Goal: Task Accomplishment & Management: Complete application form

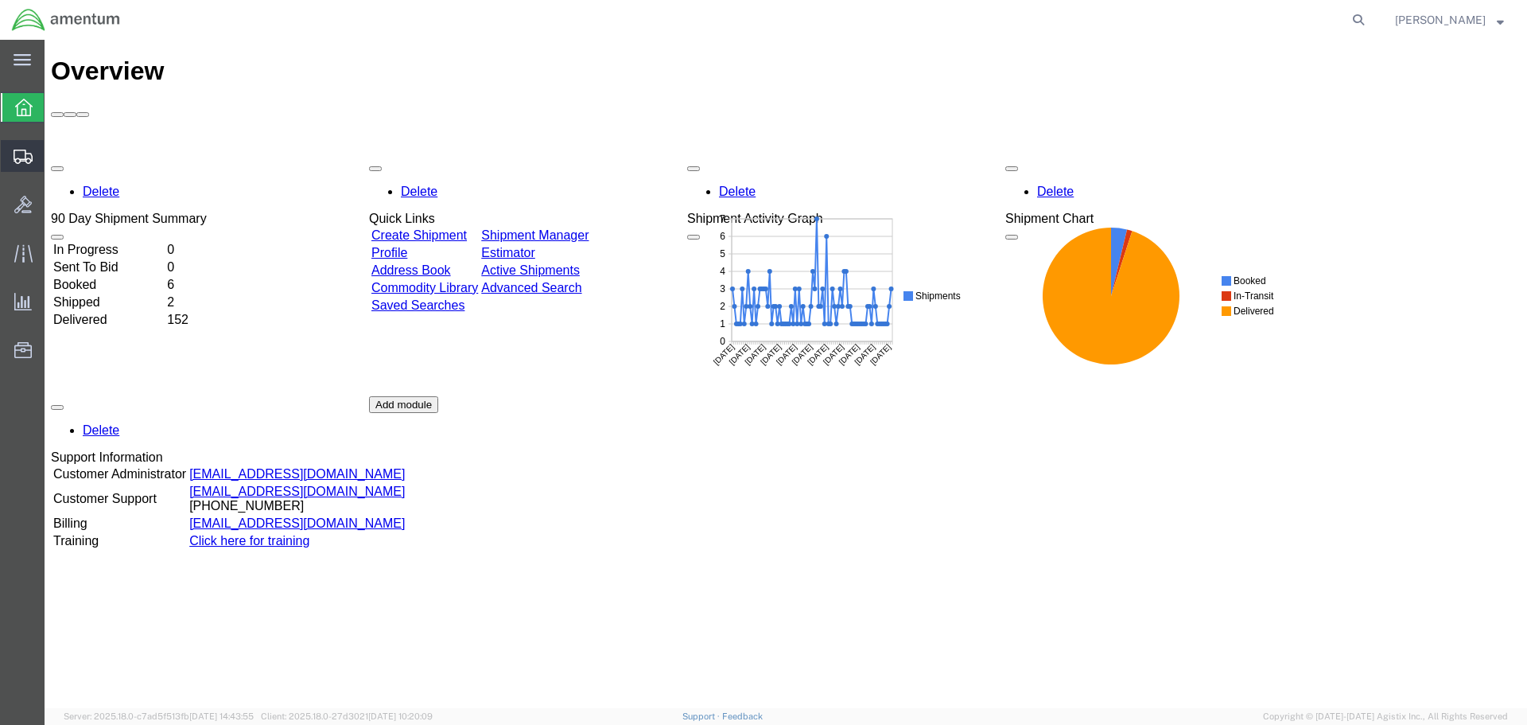
click at [0, 0] on span "Create Shipment" at bounding box center [0, 0] width 0 height 0
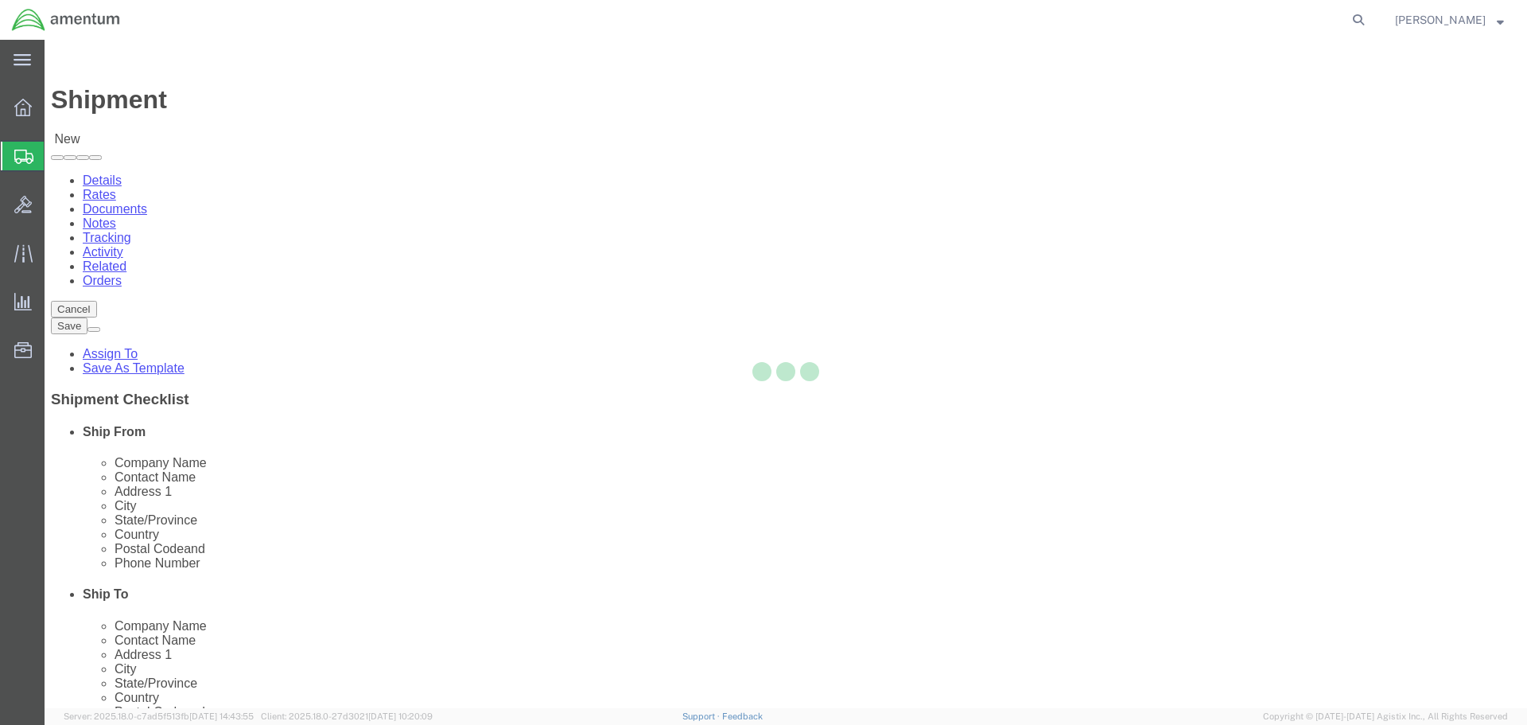
select select
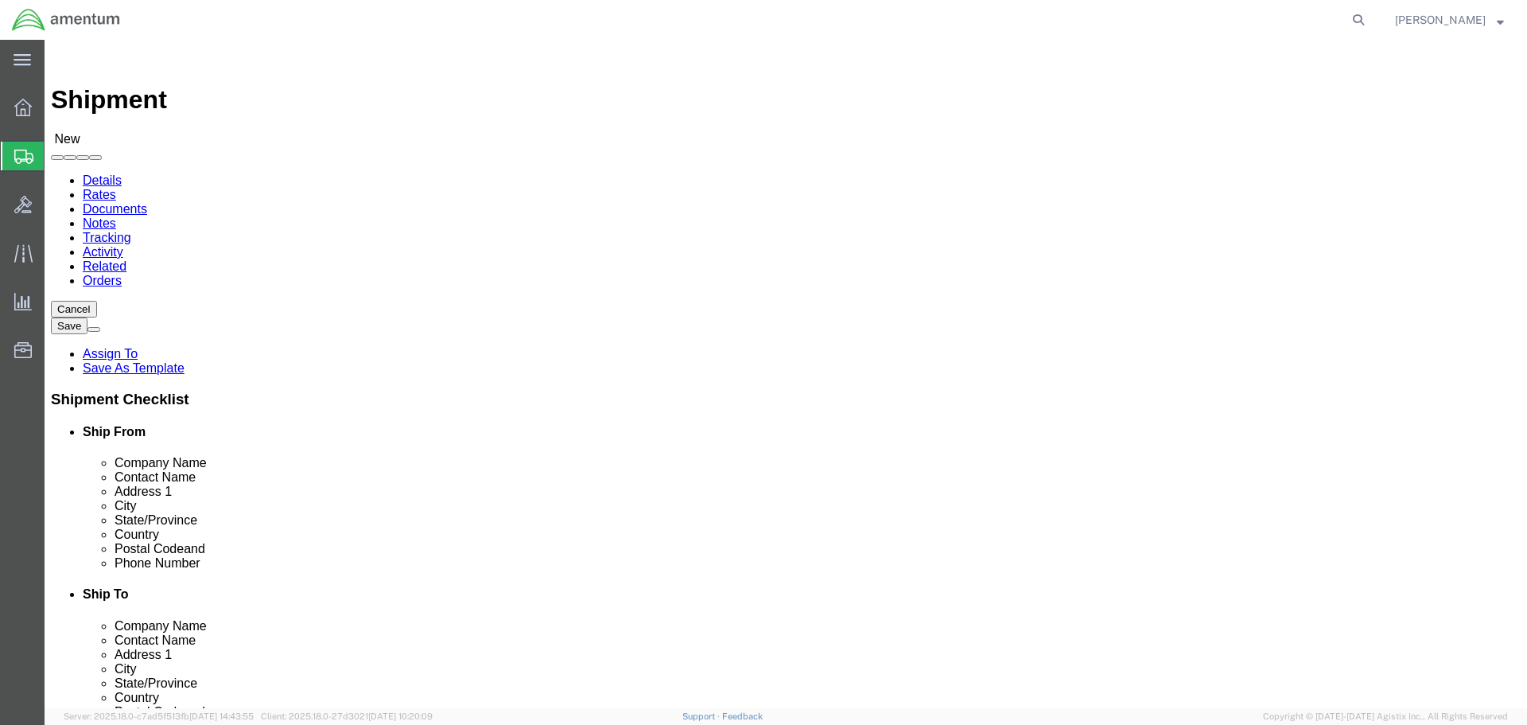
select select "MYPROFILE"
select select "CA"
select select "49946"
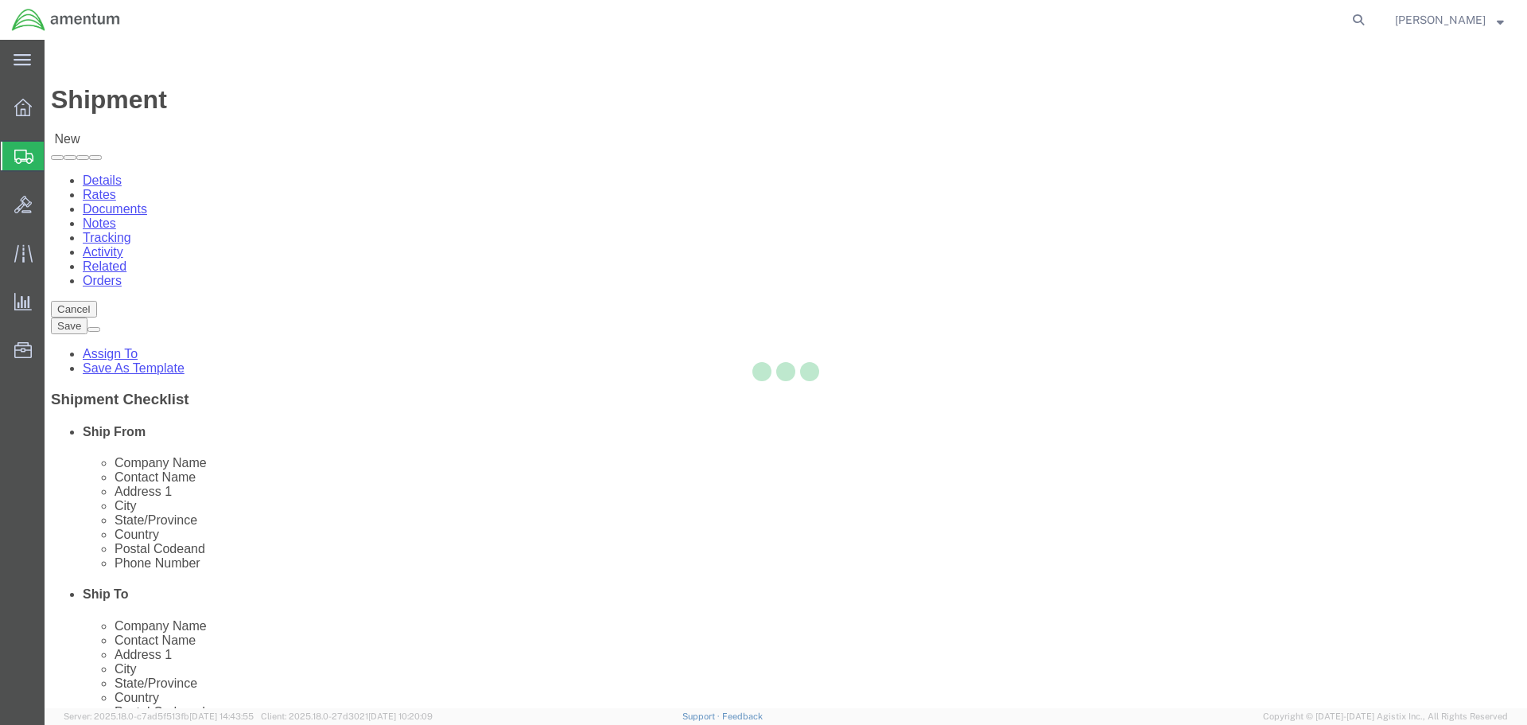
select select "CA"
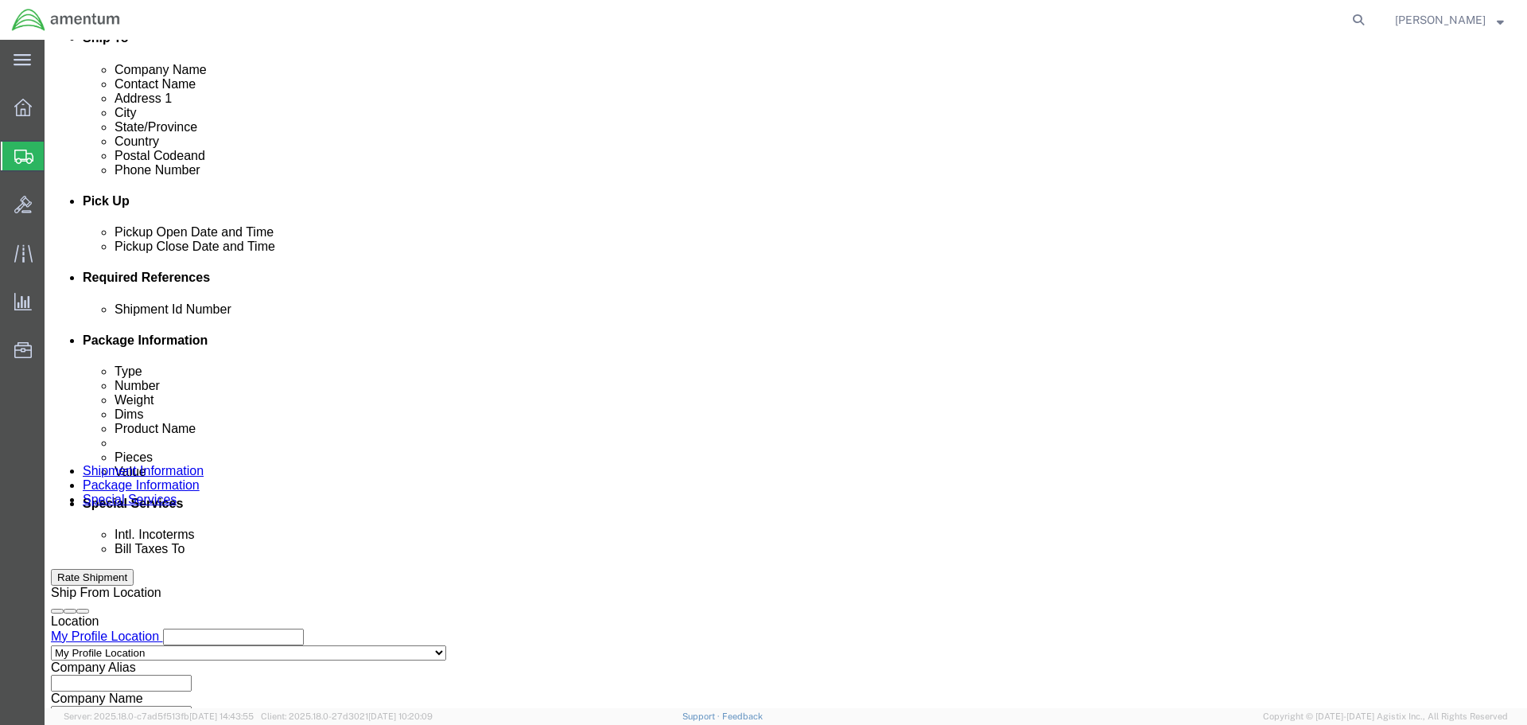
scroll to position [557, 0]
click input "text"
type input "1"
click button "Add reference"
click select "Select Account Type Activity ID Airline Appointment Number ASN Batch Request # …"
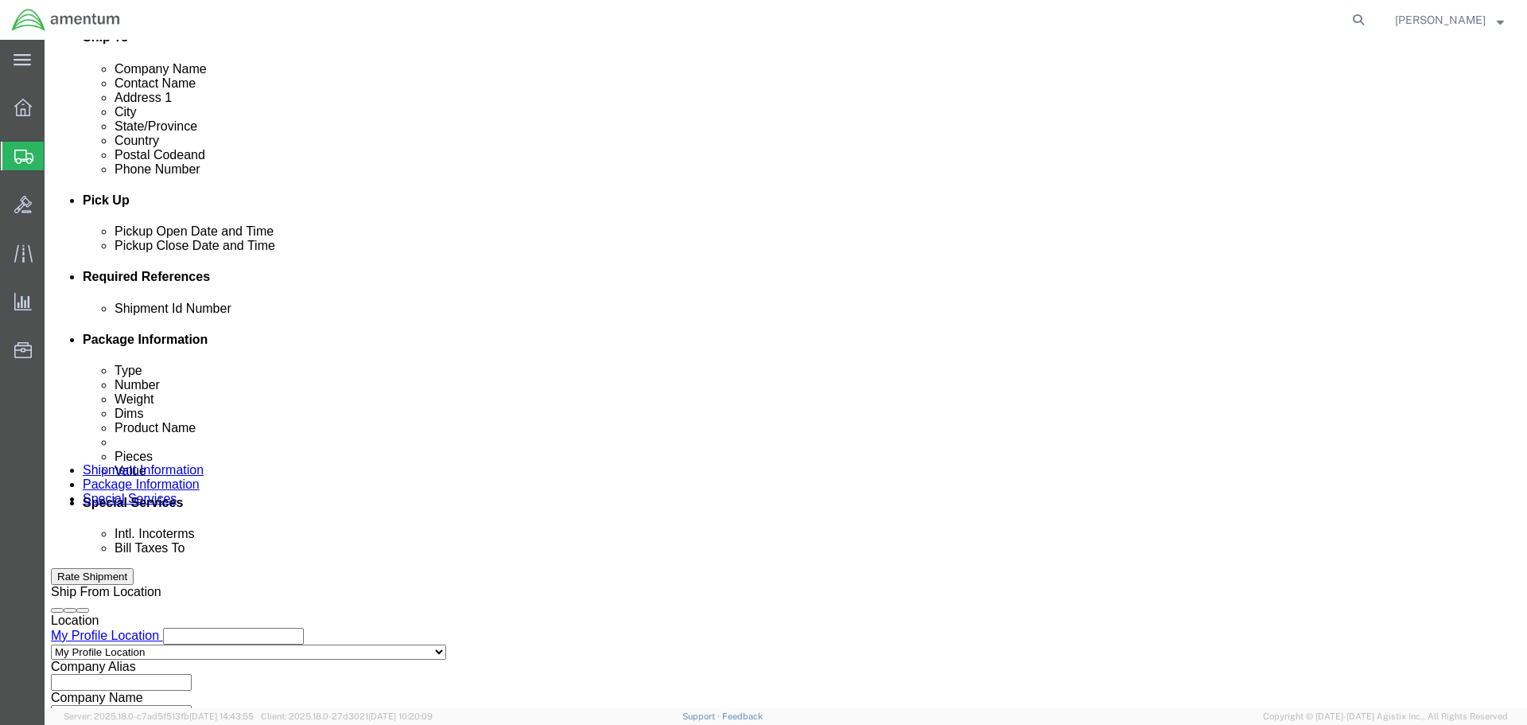
select select "DEPT"
click select "Select Account Type Activity ID Airline Appointment Number ASN Batch Request # …"
click input "text"
type input "CBP"
click button "Add reference"
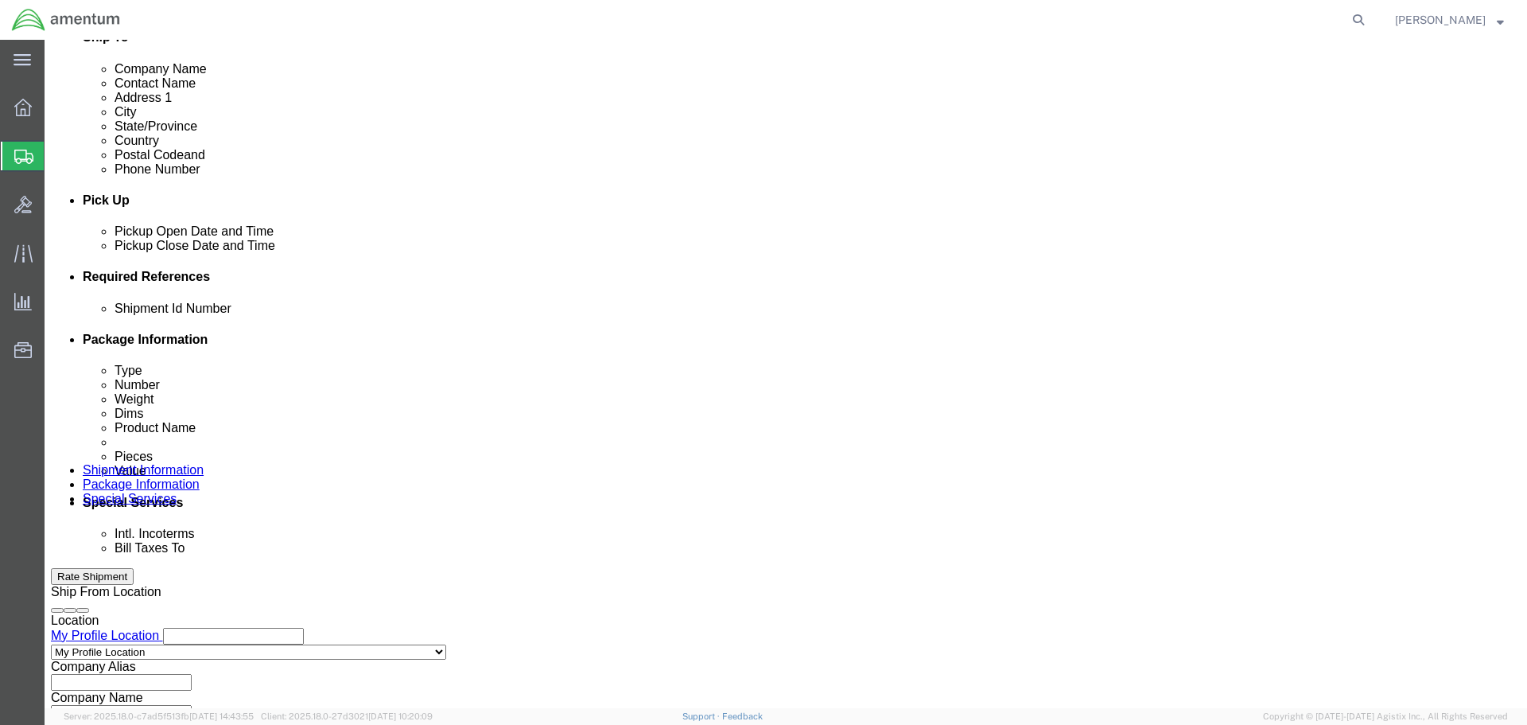
click select "Select Account Type Activity ID Airline Appointment Number ASN Batch Request # …"
select select "PROJNUM"
click select "Select Account Type Activity ID Airline Appointment Number ASN Batch Request # …"
click input "text"
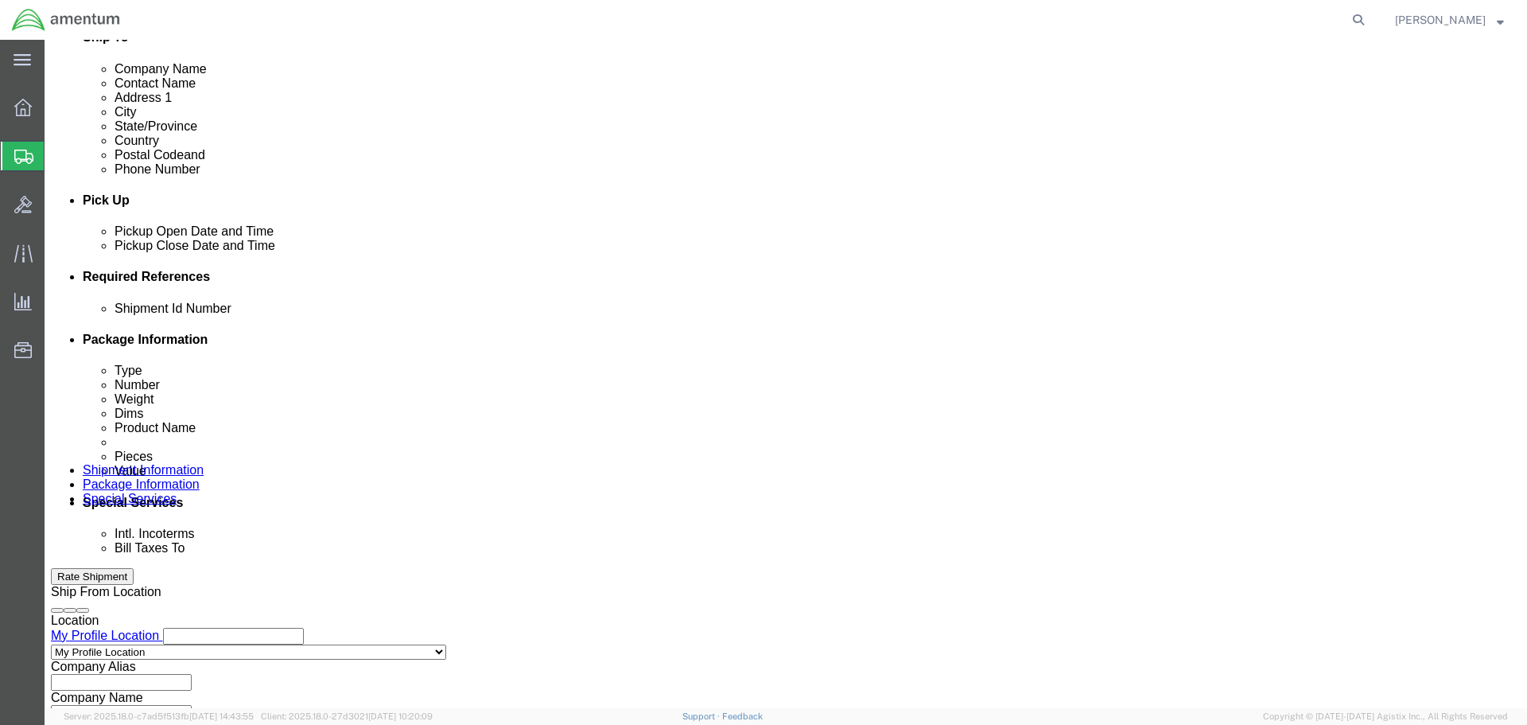
type input "6118.03.03.2219.000.WRS.0000"
click button "Add reference"
click select "Select Account Type Activity ID Airline Appointment Number ASN Batch Request # …"
select select "CUSTREF"
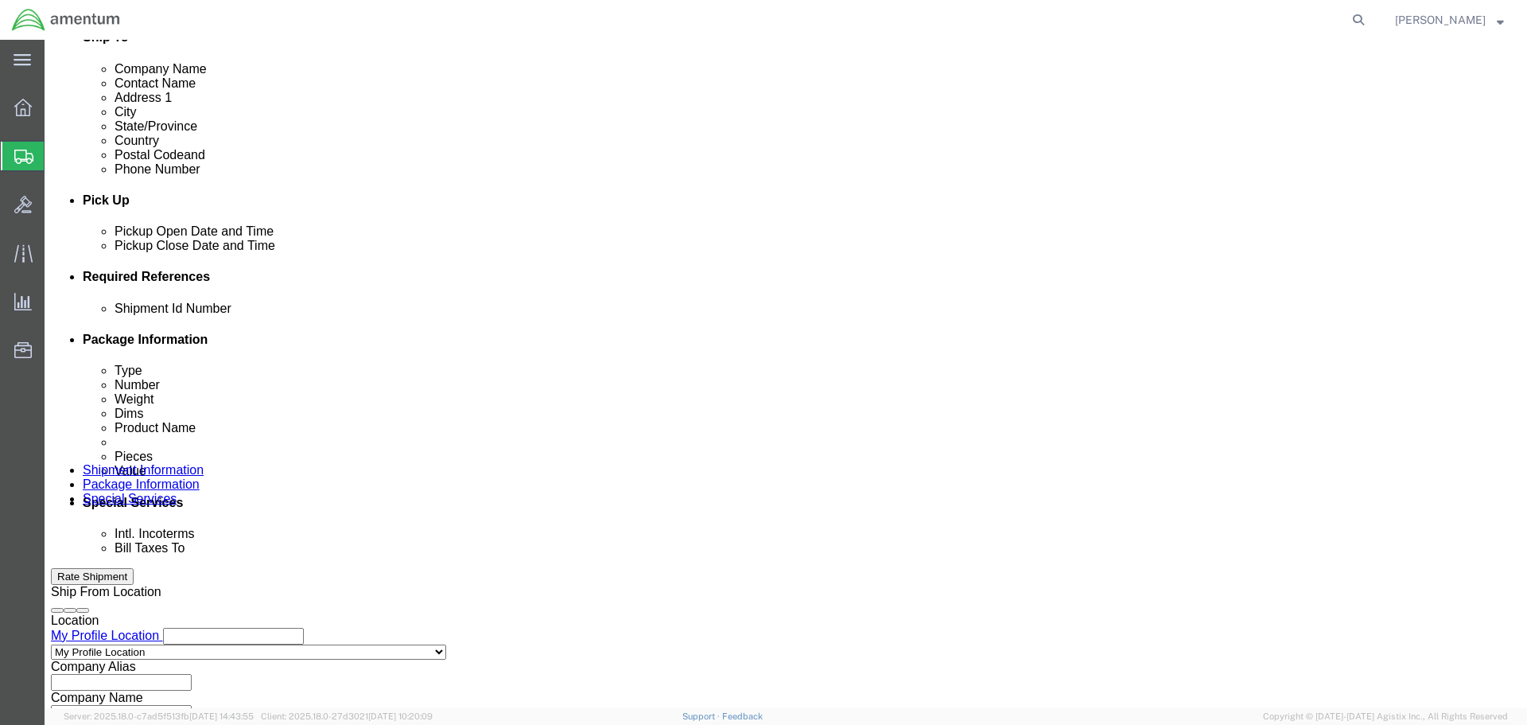
click select "Select Account Type Activity ID Airline Appointment Number ASN Batch Request # …"
click input "text"
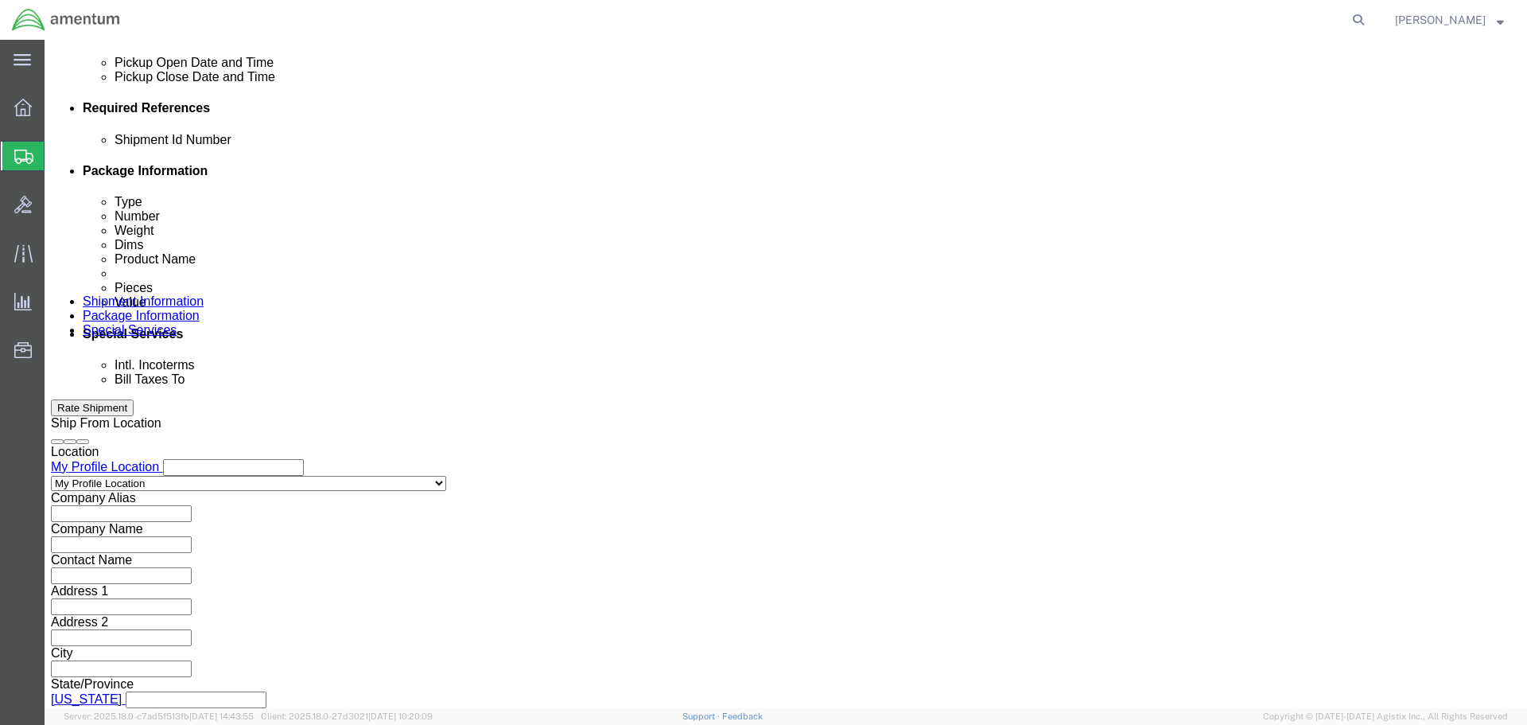
scroll to position [728, 0]
type input "Parts Transfer"
click button "Continue"
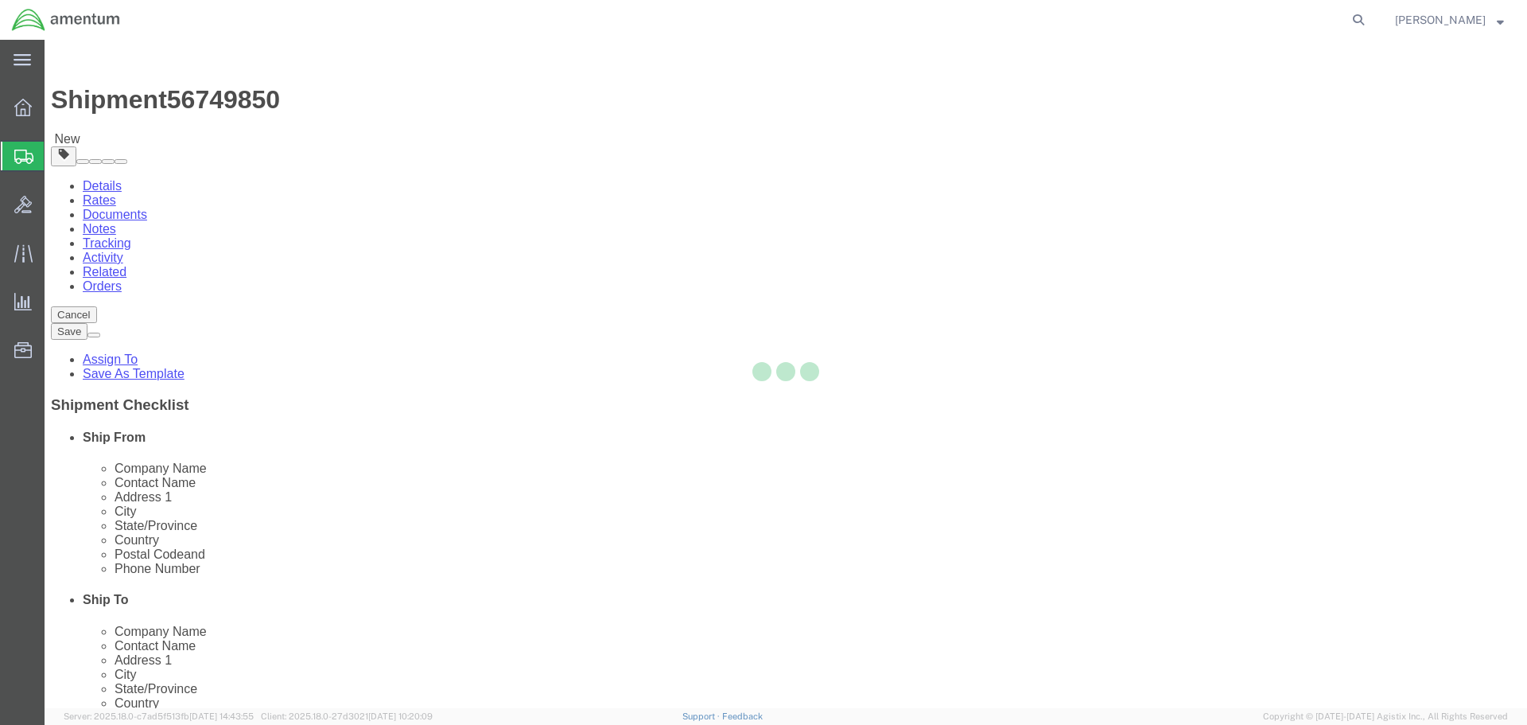
select select "CBOX"
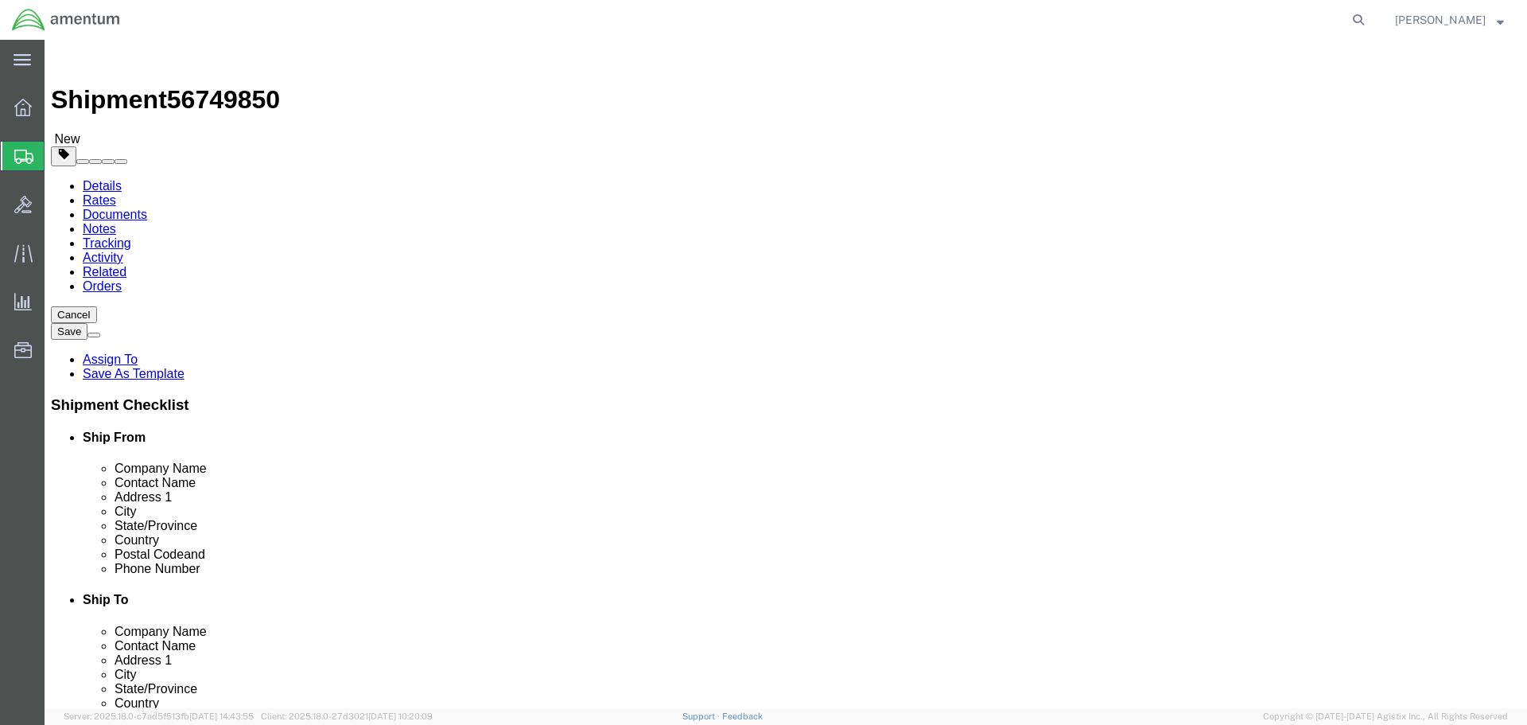
click input "text"
type input "8"
type input "12"
type input "6"
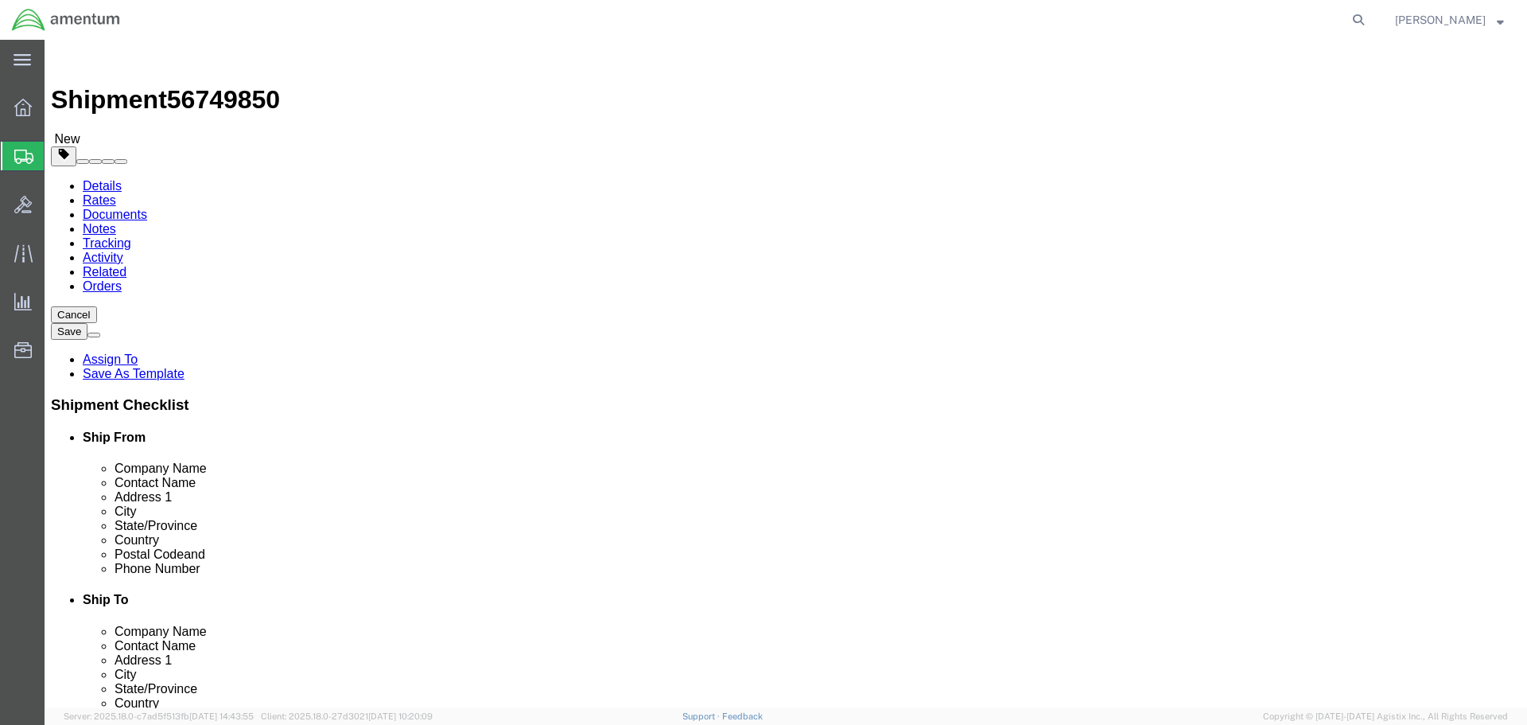
click link "Add Content"
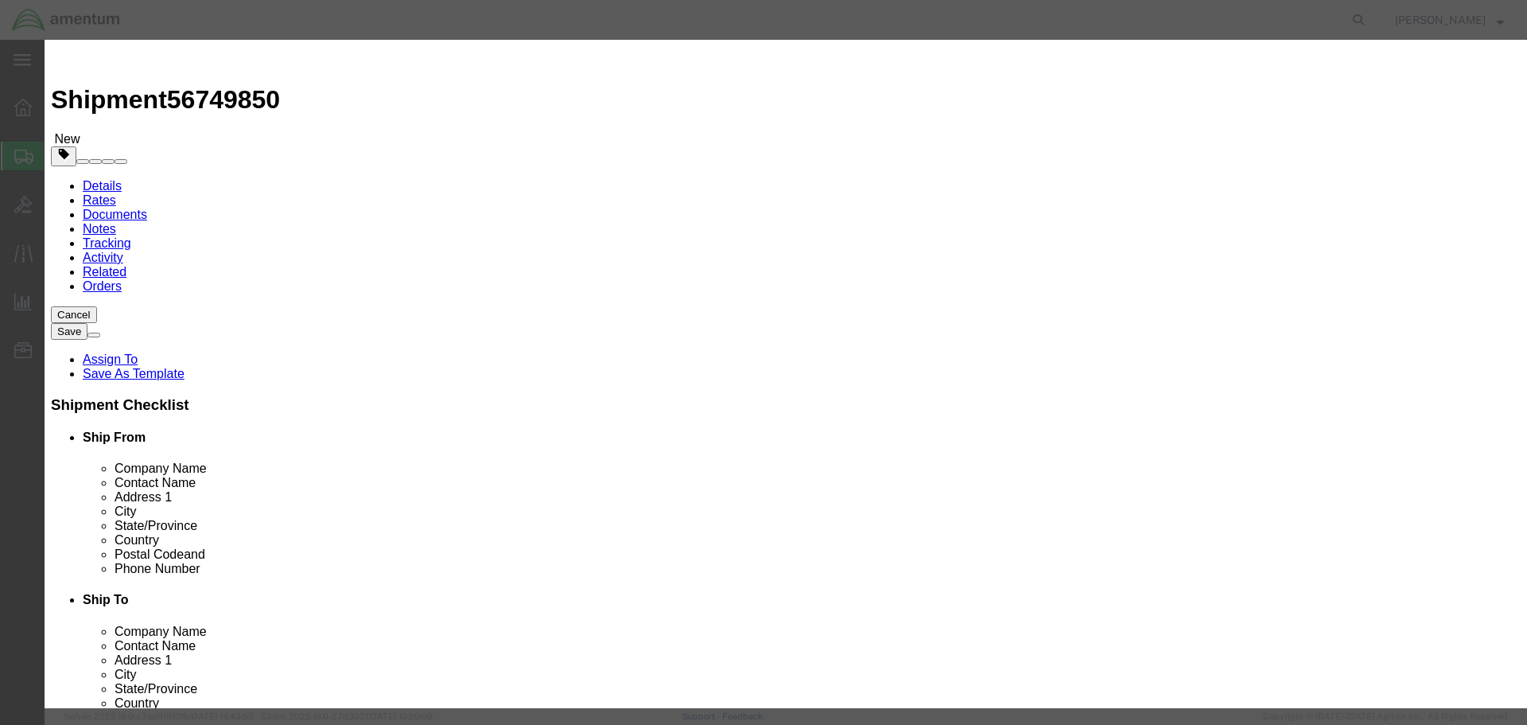
click input "text"
type input "Inverter"
click label "Pieces"
click input "0"
type input "1"
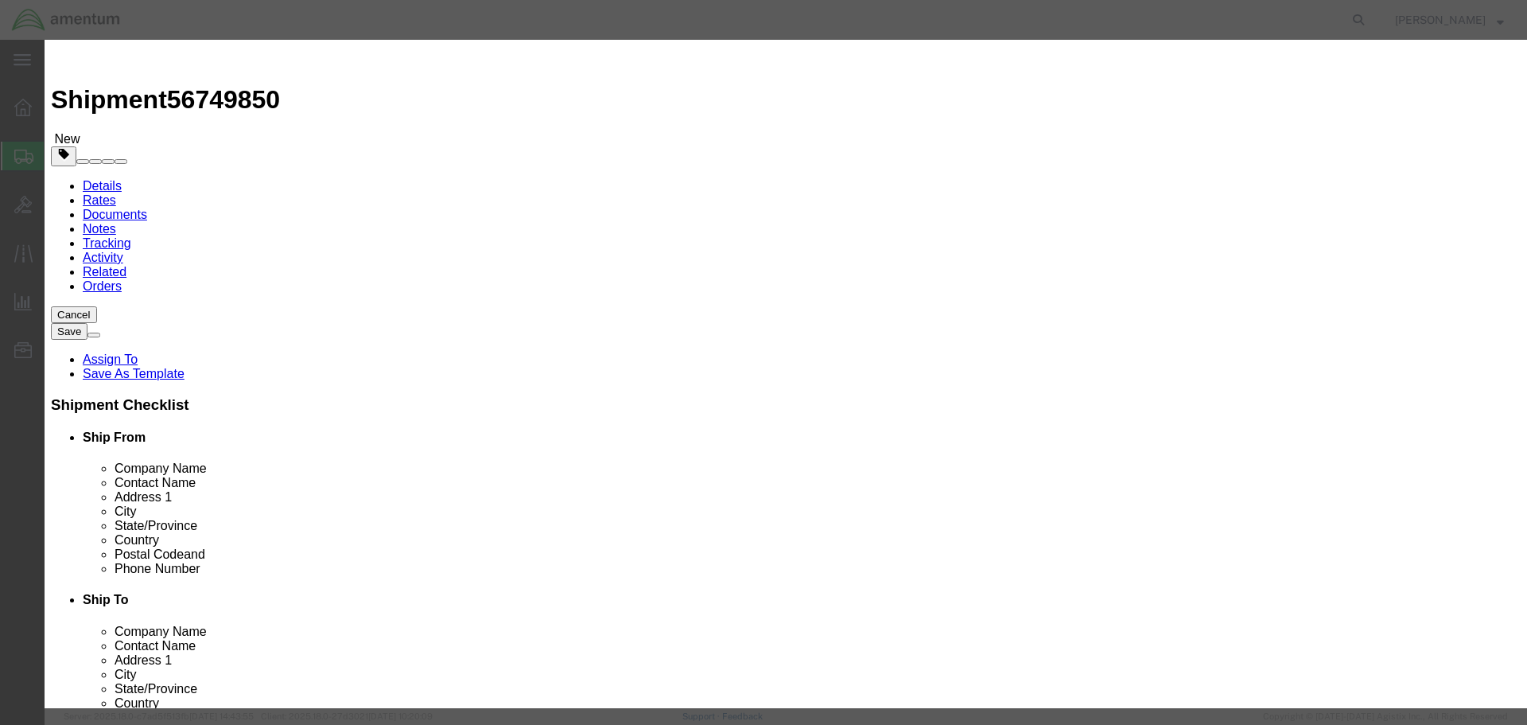
click input "text"
type input "2000"
click button "Save & Close"
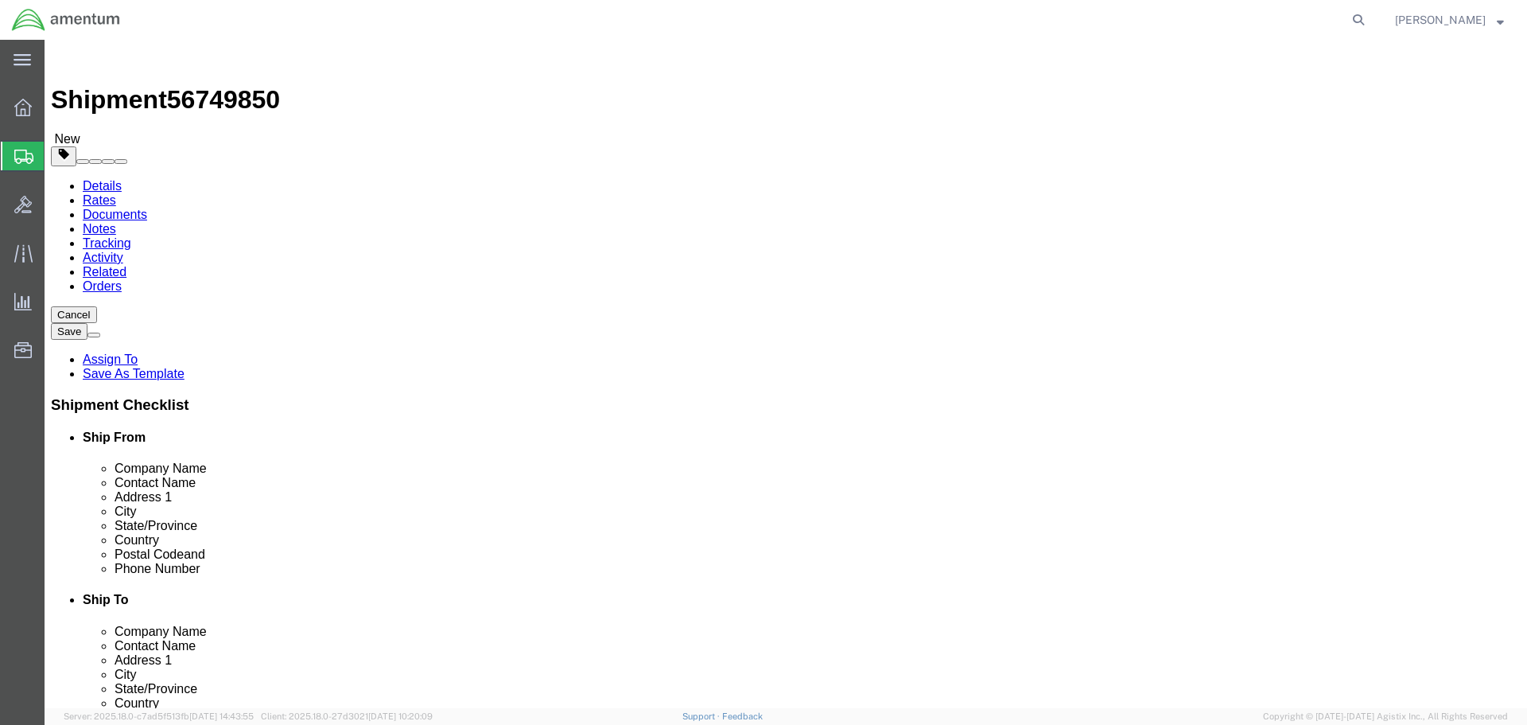
click button "Rate Shipment"
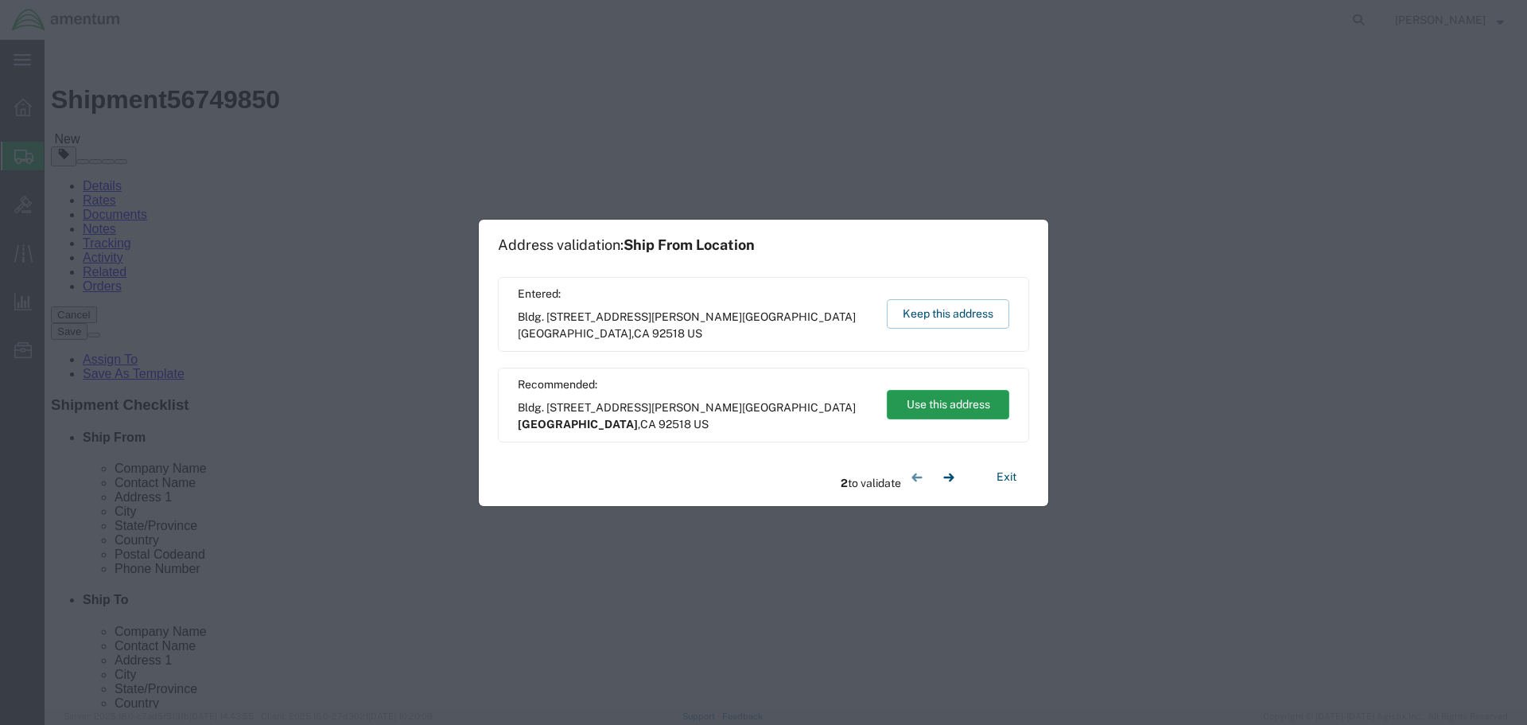
click at [949, 409] on button "Use this address" at bounding box center [948, 404] width 123 height 29
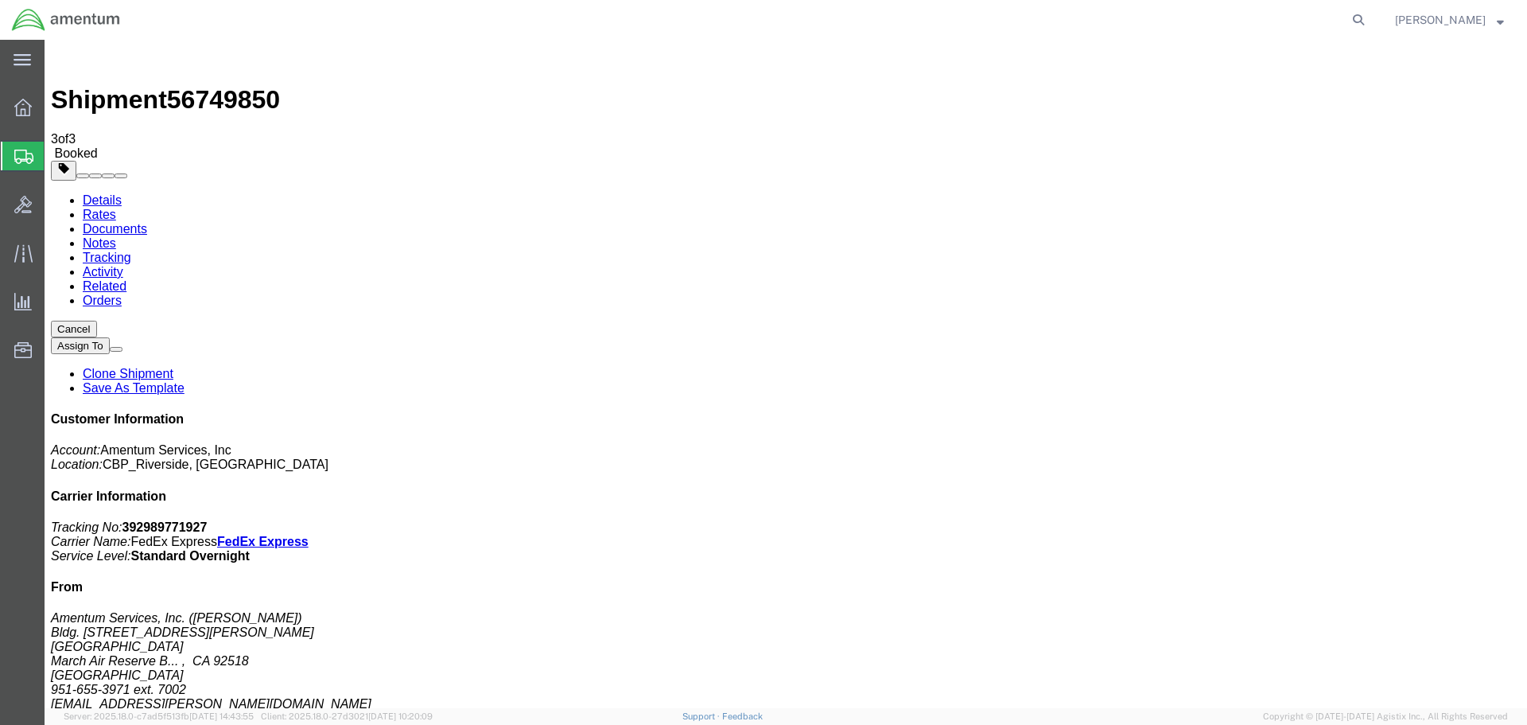
drag, startPoint x: 667, startPoint y: 280, endPoint x: 621, endPoint y: 429, distance: 155.8
click at [0, 0] on span "Create Shipment" at bounding box center [0, 0] width 0 height 0
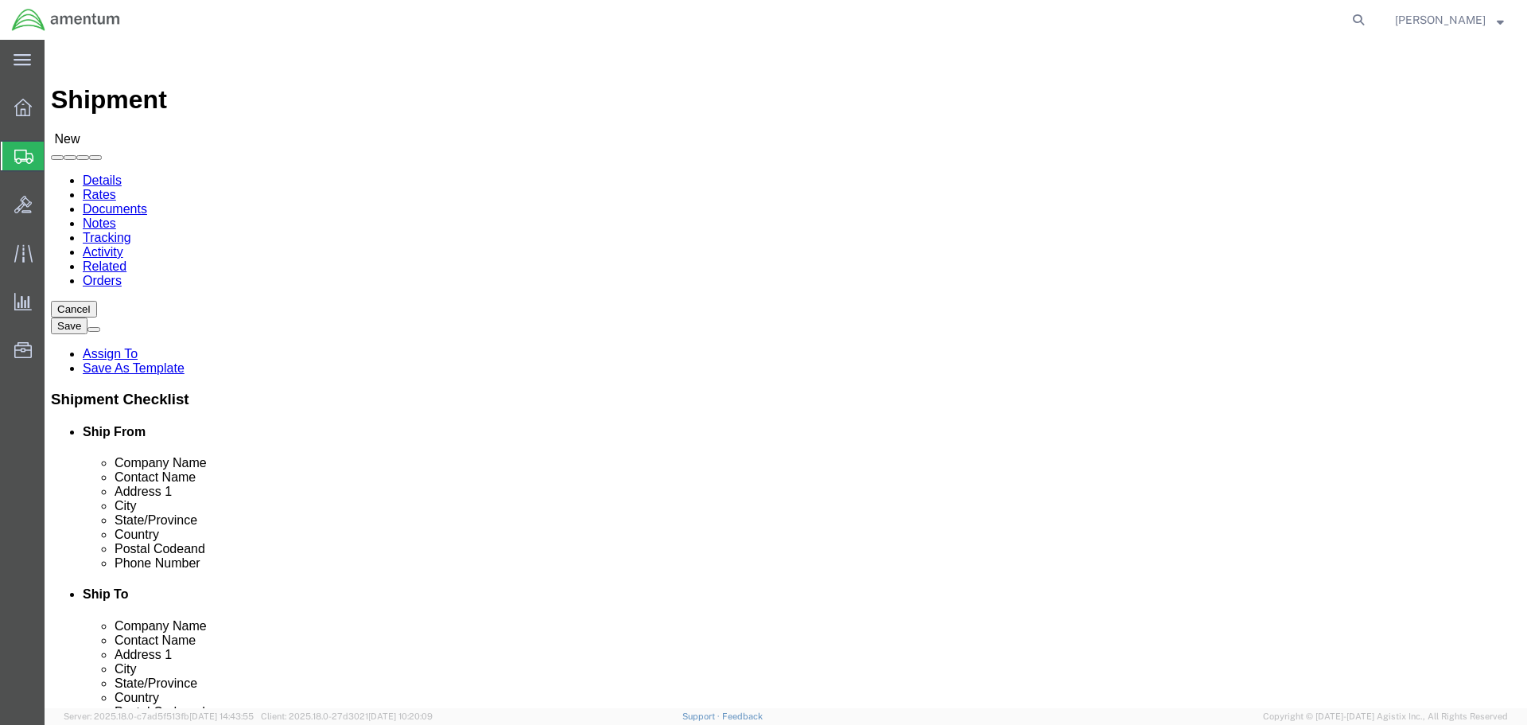
select select "MYPROFILE"
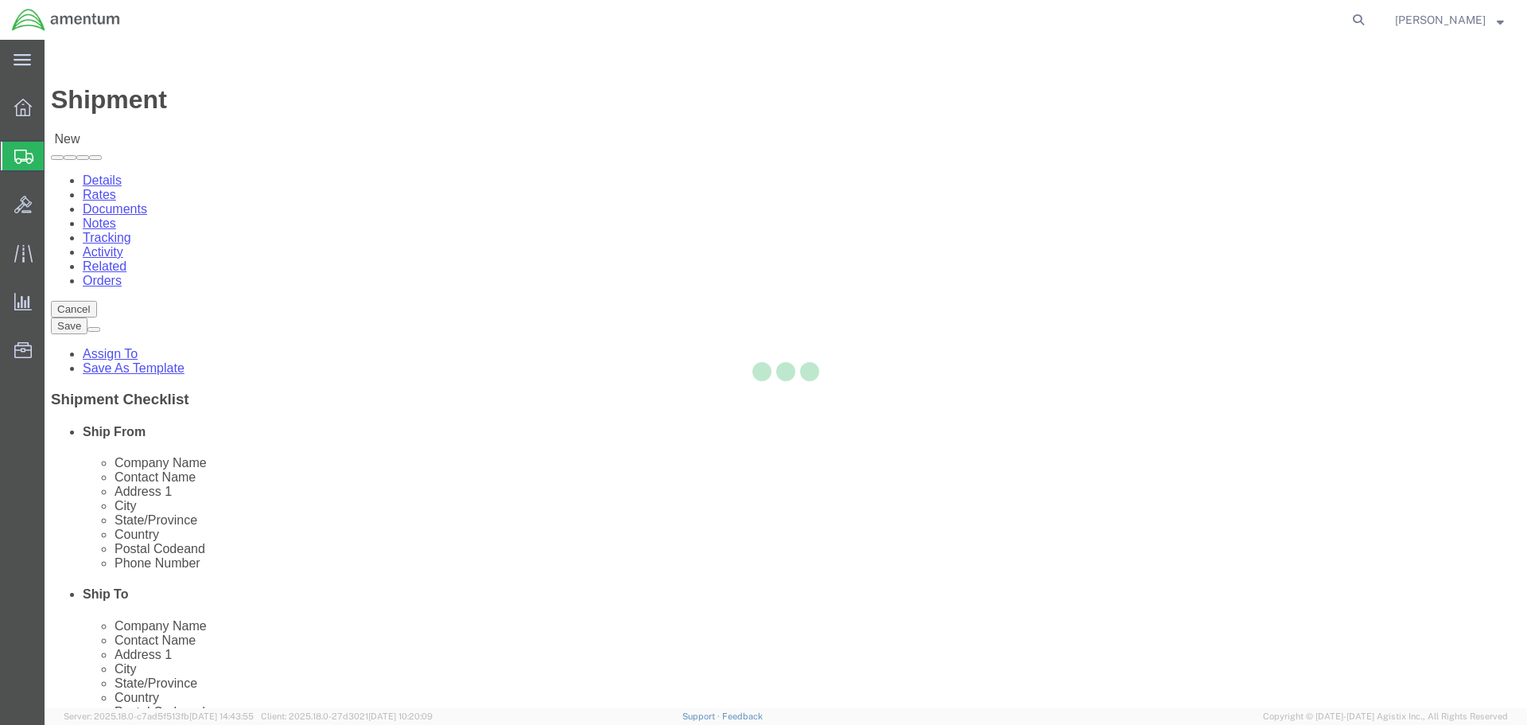
select select "CA"
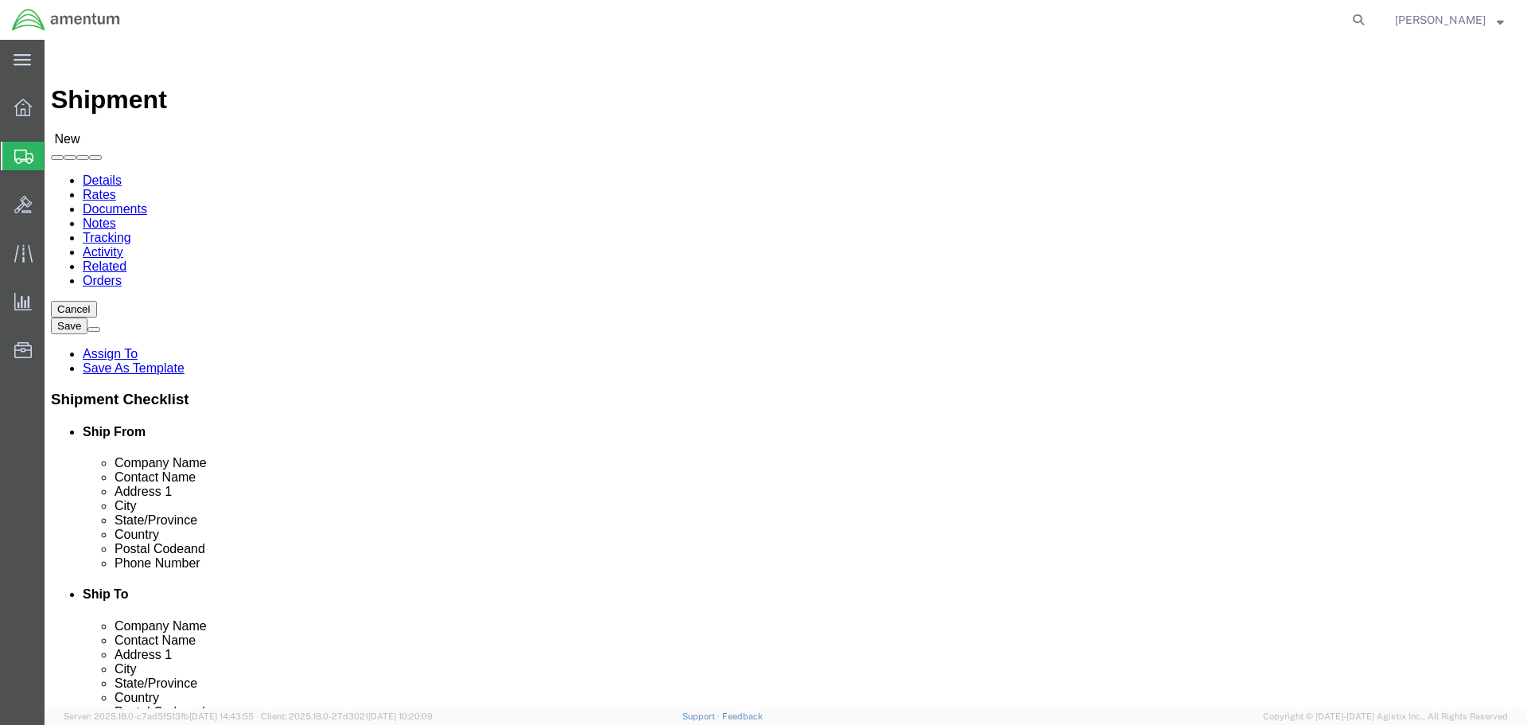
scroll to position [3500, 0]
select select "49946"
select select "CA"
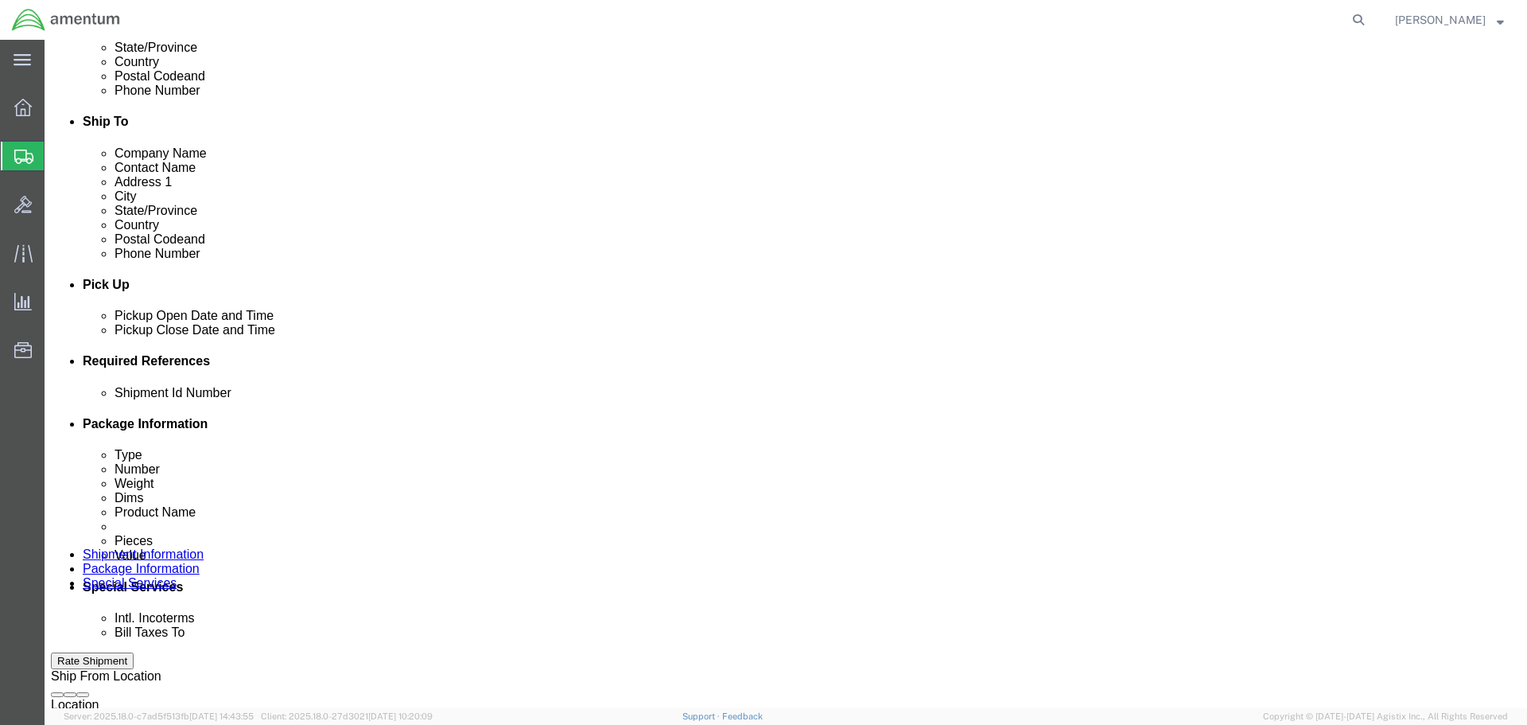
scroll to position [477, 0]
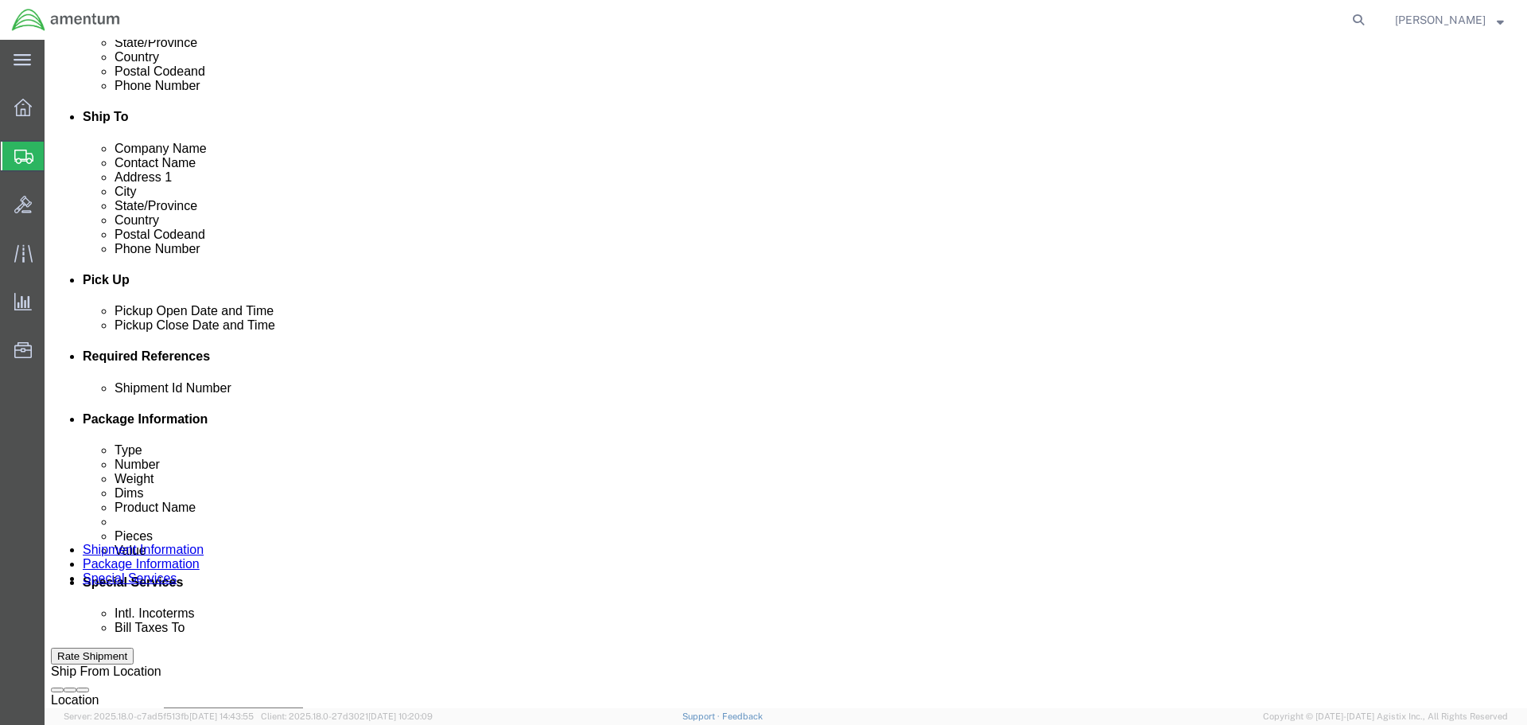
click input "text"
type input "1"
click button "Add reference"
click select "Select Account Type Activity ID Airline Appointment Number ASN Batch Request # …"
select select "DEPT"
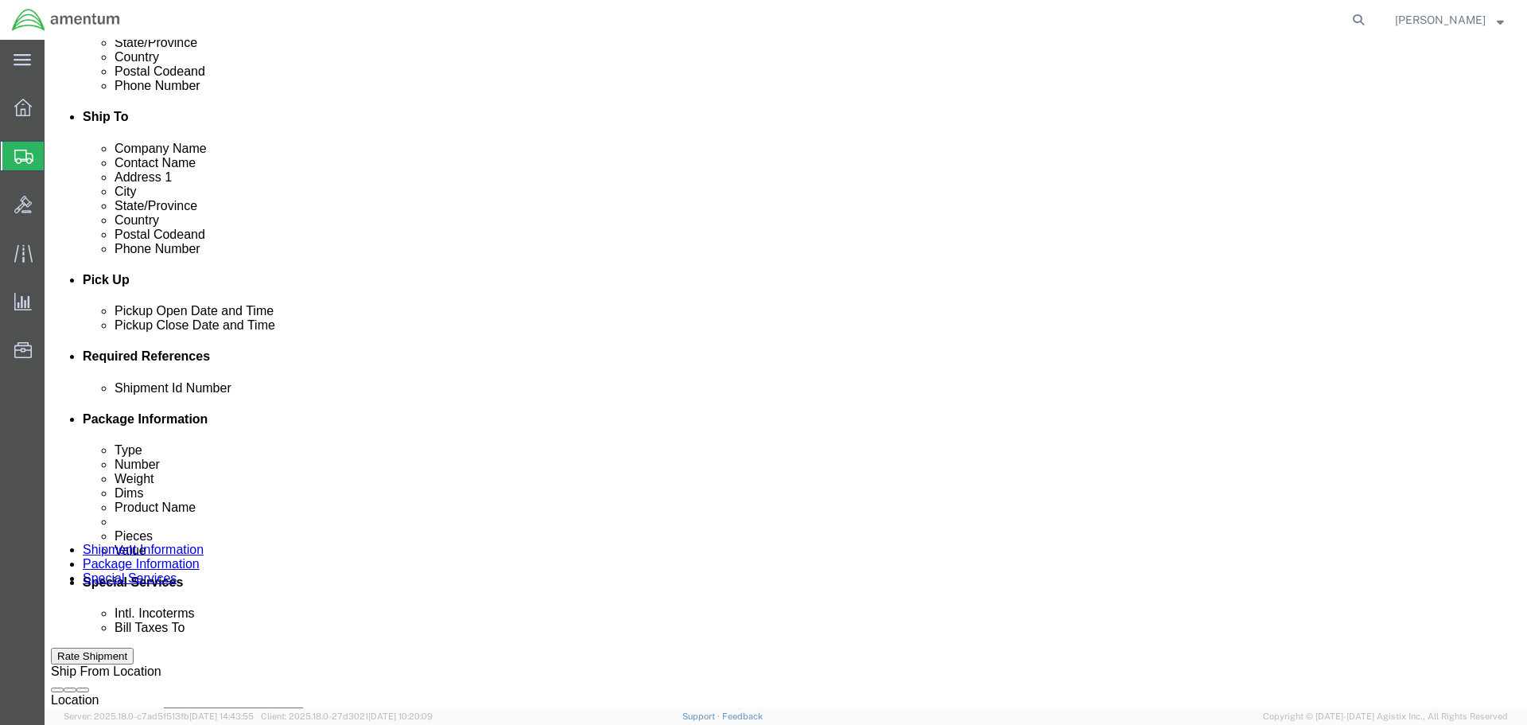
click select "Select Account Type Activity ID Airline Appointment Number ASN Batch Request # …"
click input "text"
type input "CBP"
click button "Add reference"
click select "Select Account Type Activity ID Airline Appointment Number ASN Batch Request # …"
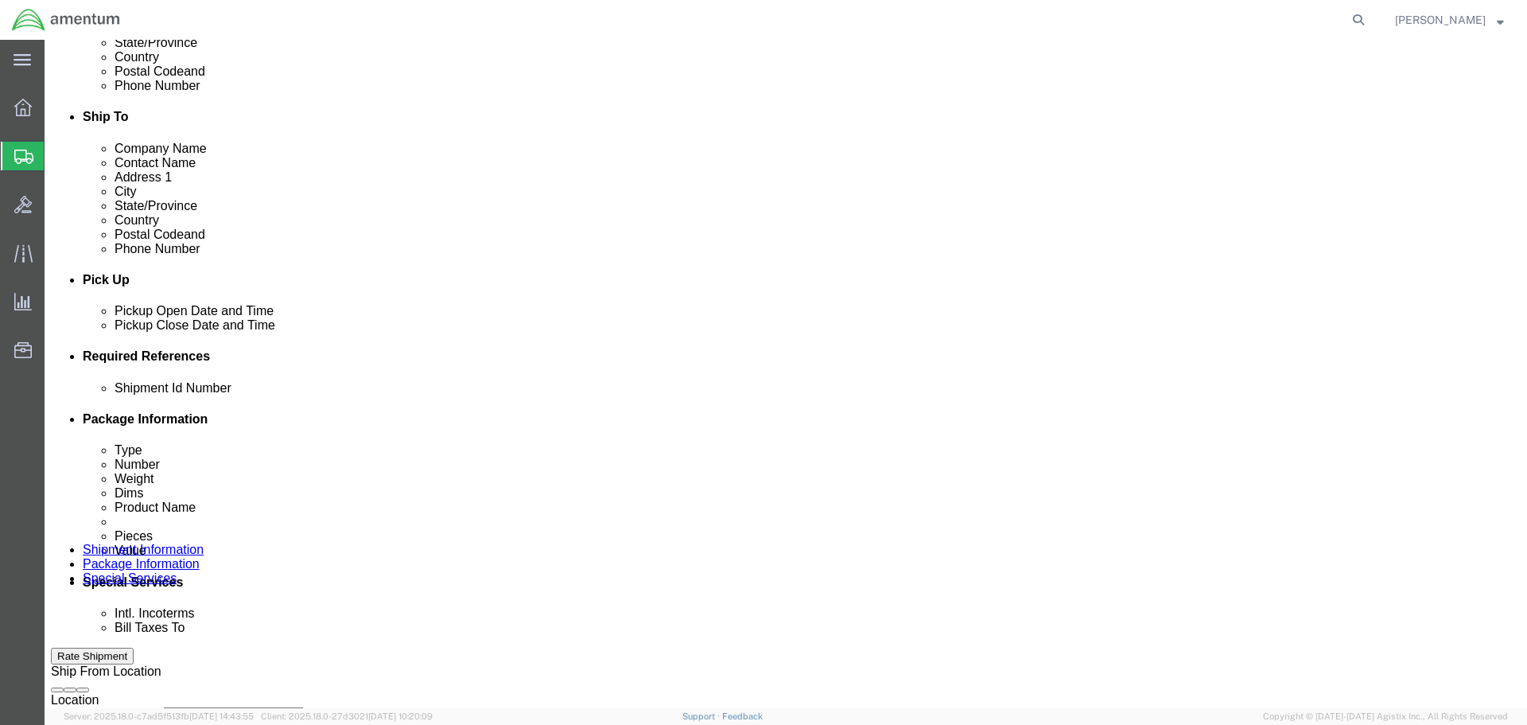
select select "PROJNUM"
click select "Select Account Type Activity ID Airline Appointment Number ASN Batch Request # …"
click input "text"
type input "6118.03.03.2219.000.WRS.0000"
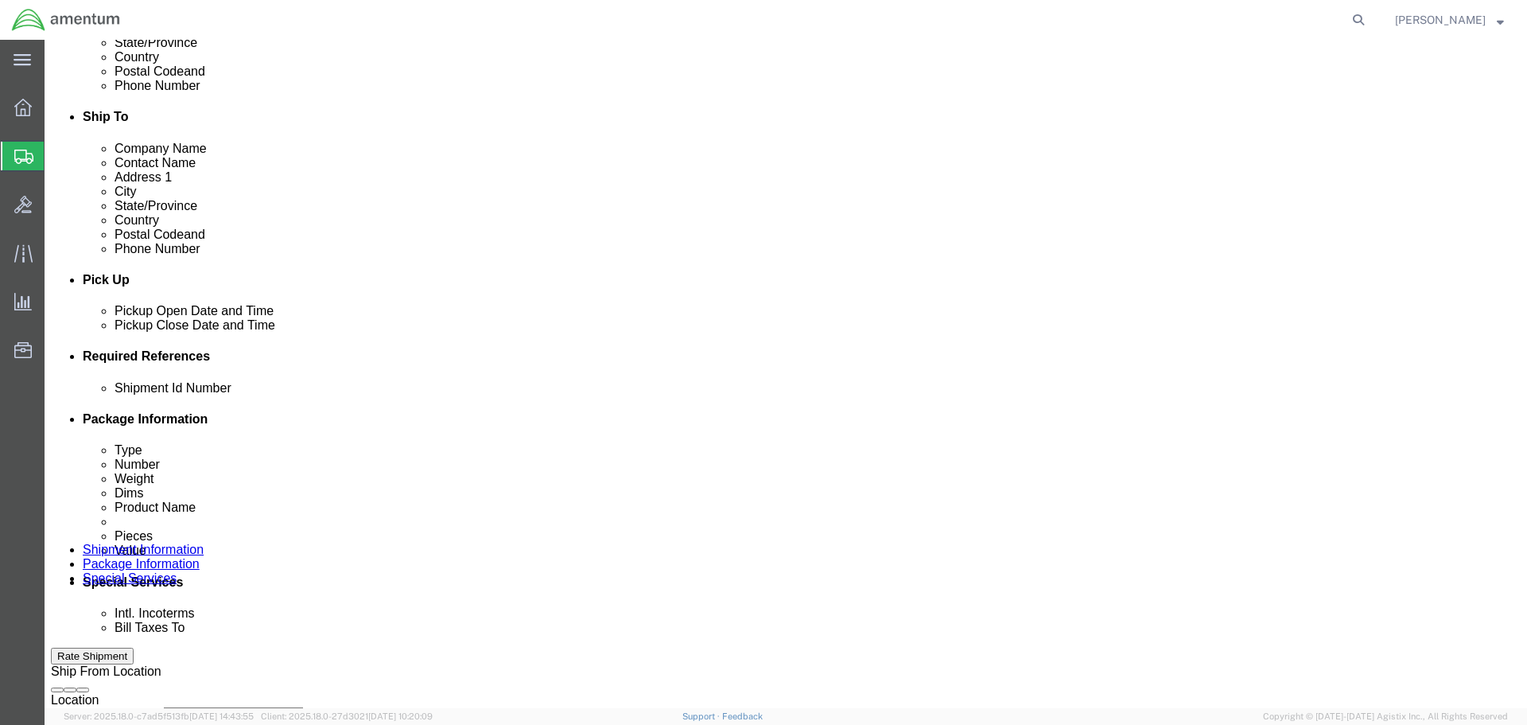
click button "Add reference"
click select "Select Account Type Activity ID Airline Appointment Number ASN Batch Request # …"
select select "CUSTREF"
click select "Select Account Type Activity ID Airline Appointment Number ASN Batch Request # …"
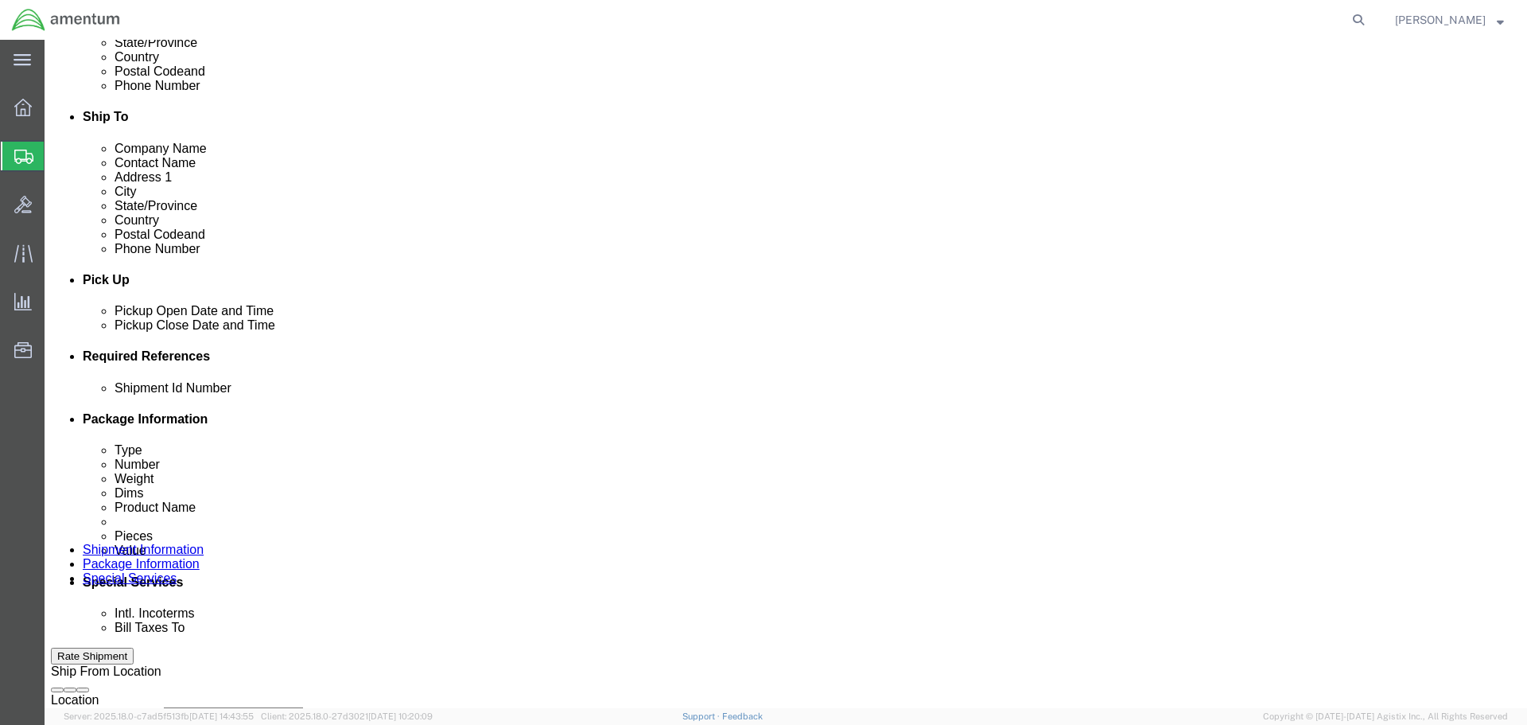
click input "text"
drag, startPoint x: 295, startPoint y: 530, endPoint x: 198, endPoint y: 523, distance: 97.3
click div "Select Account Type Activity ID Airline Appointment Number ASN Batch Request # …"
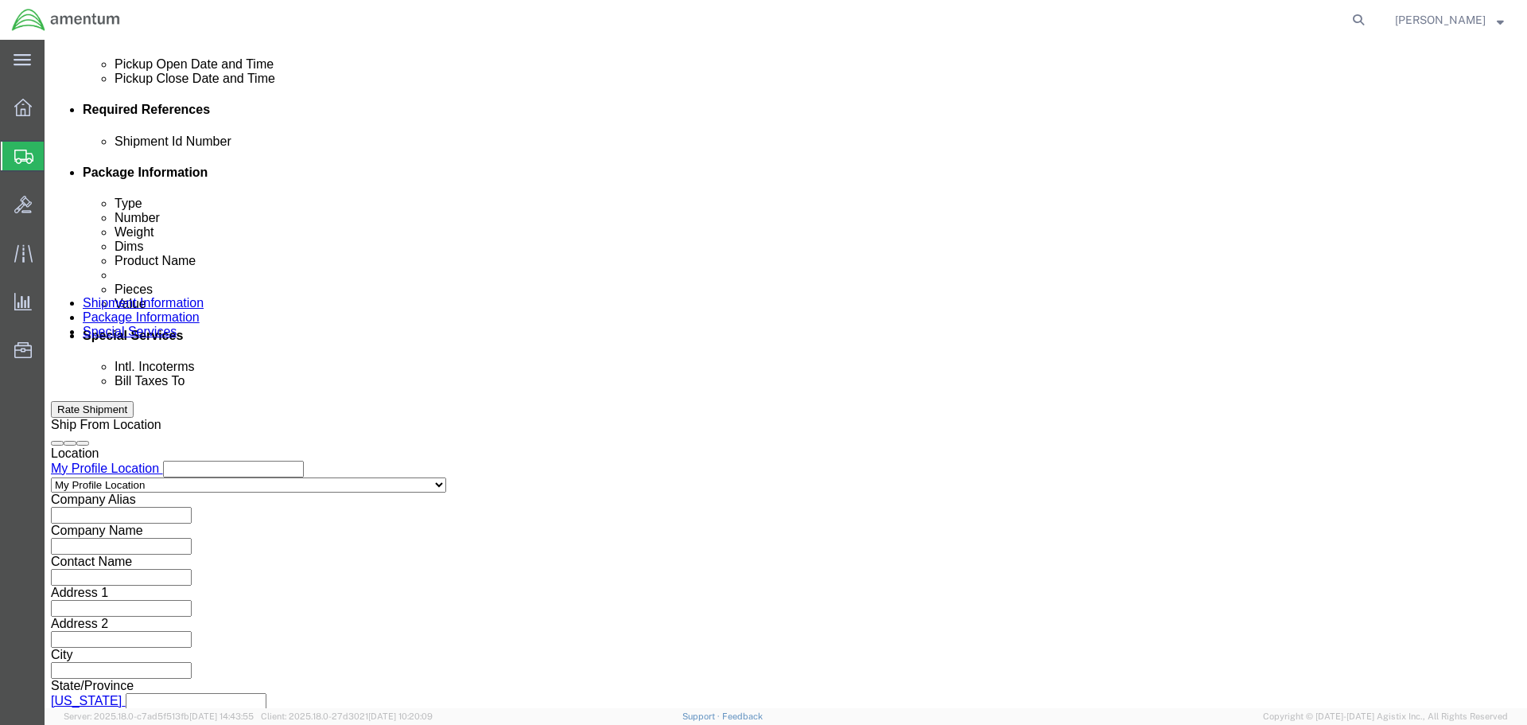
scroll to position [728, 0]
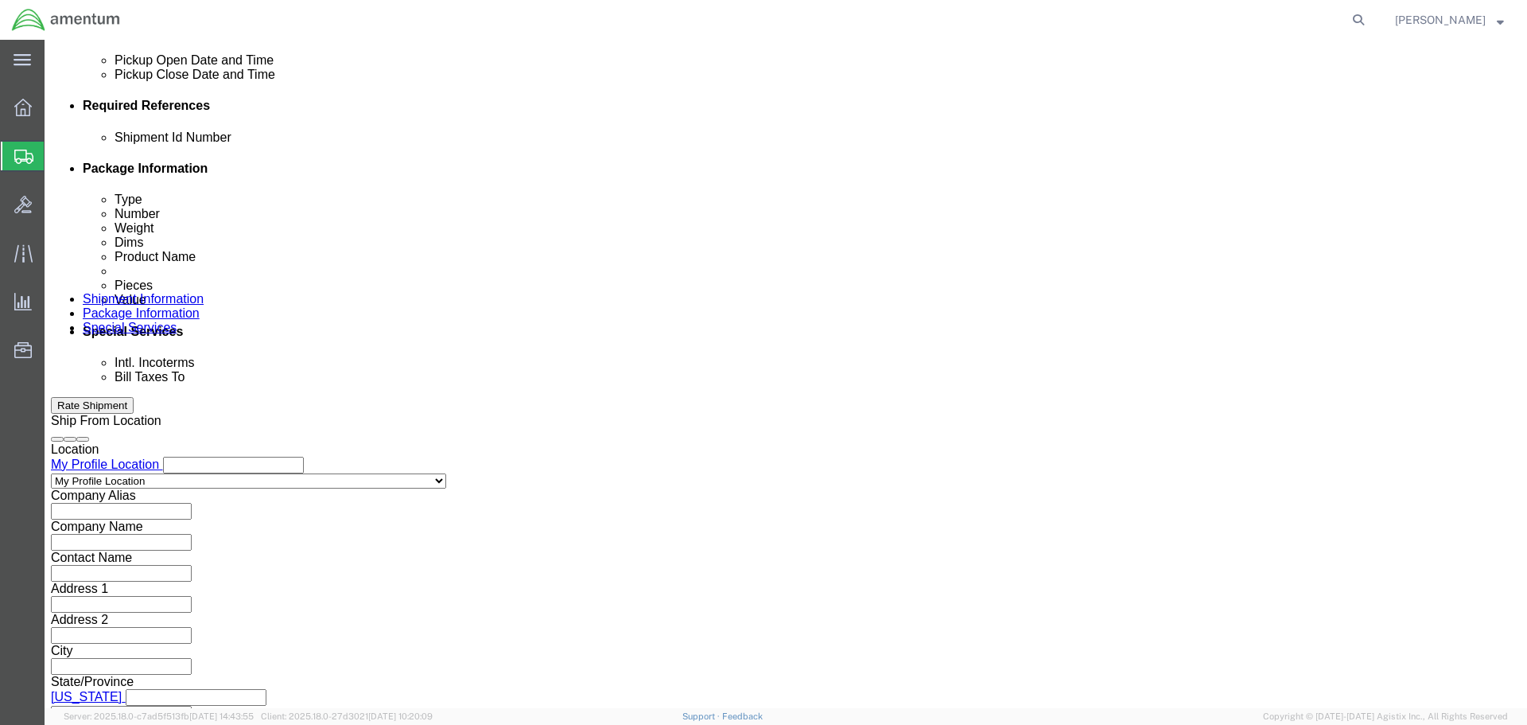
type input "Wheel for NDI"
click button "Continue"
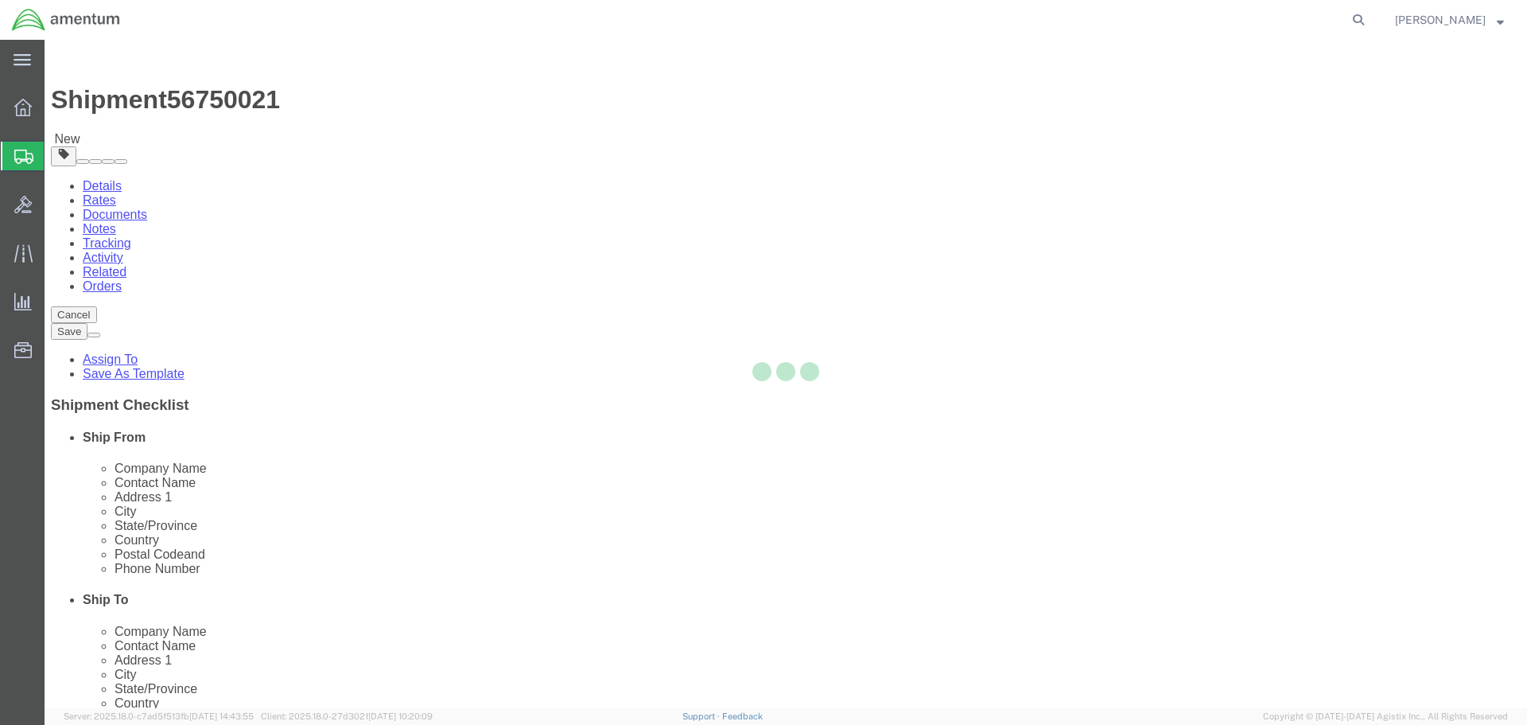
select select "CBOX"
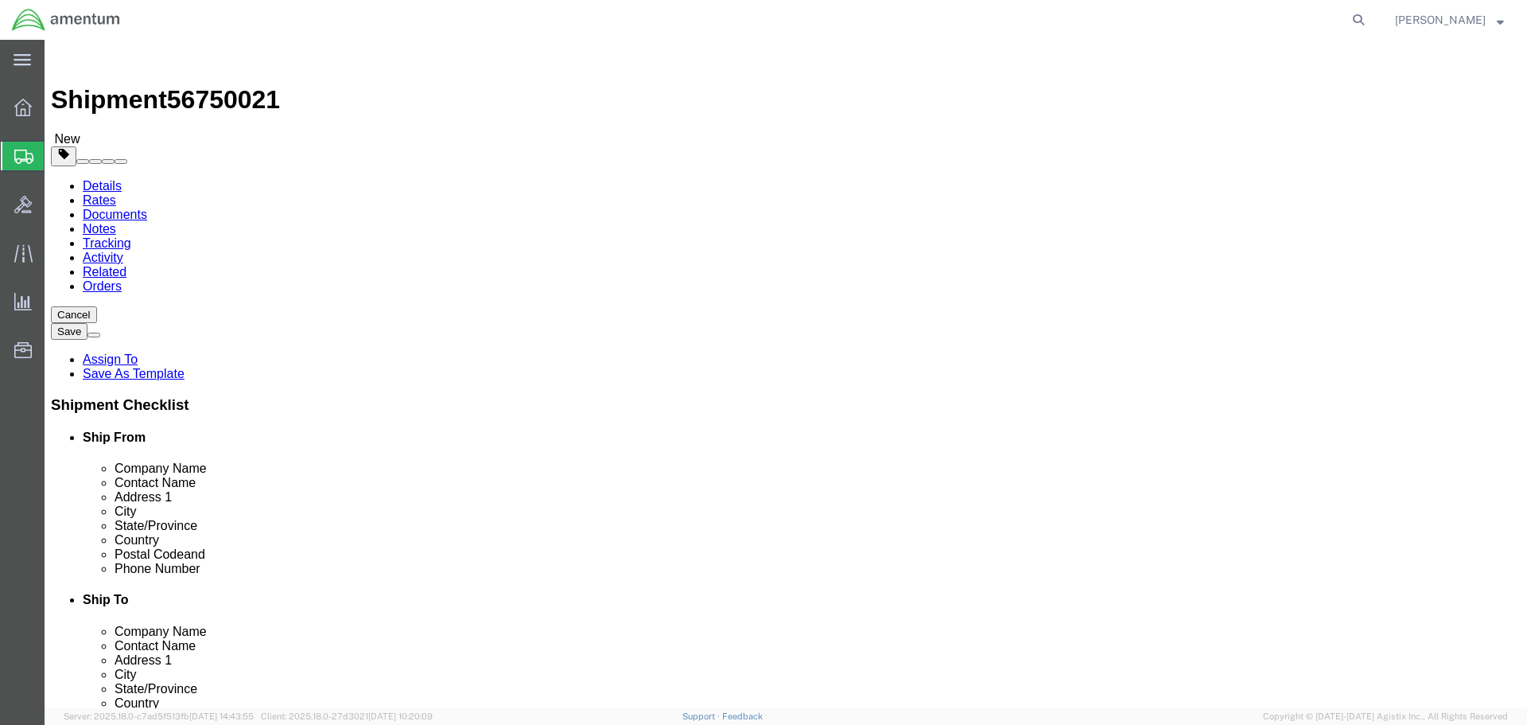
click input "text"
type input "22"
type input "14"
type input "22.5"
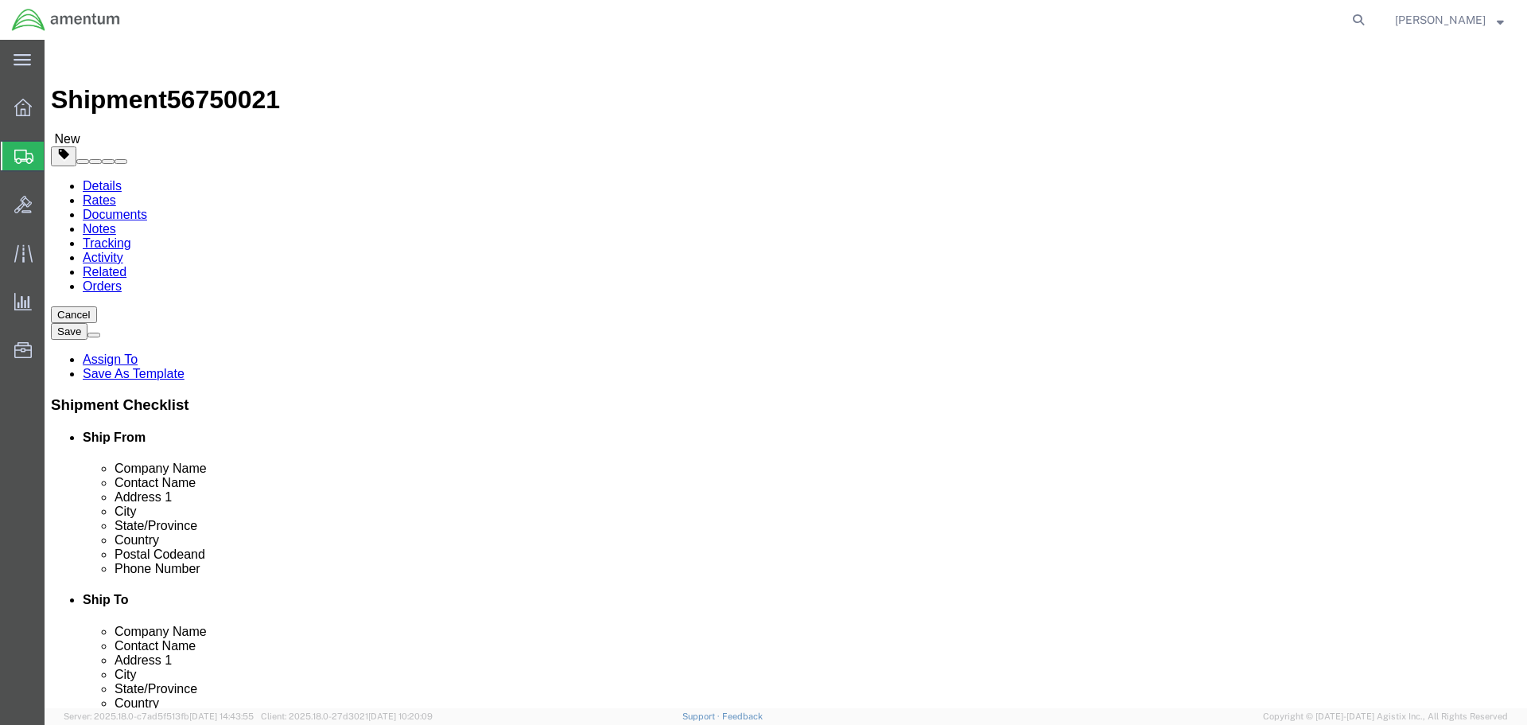
click link "Add Content"
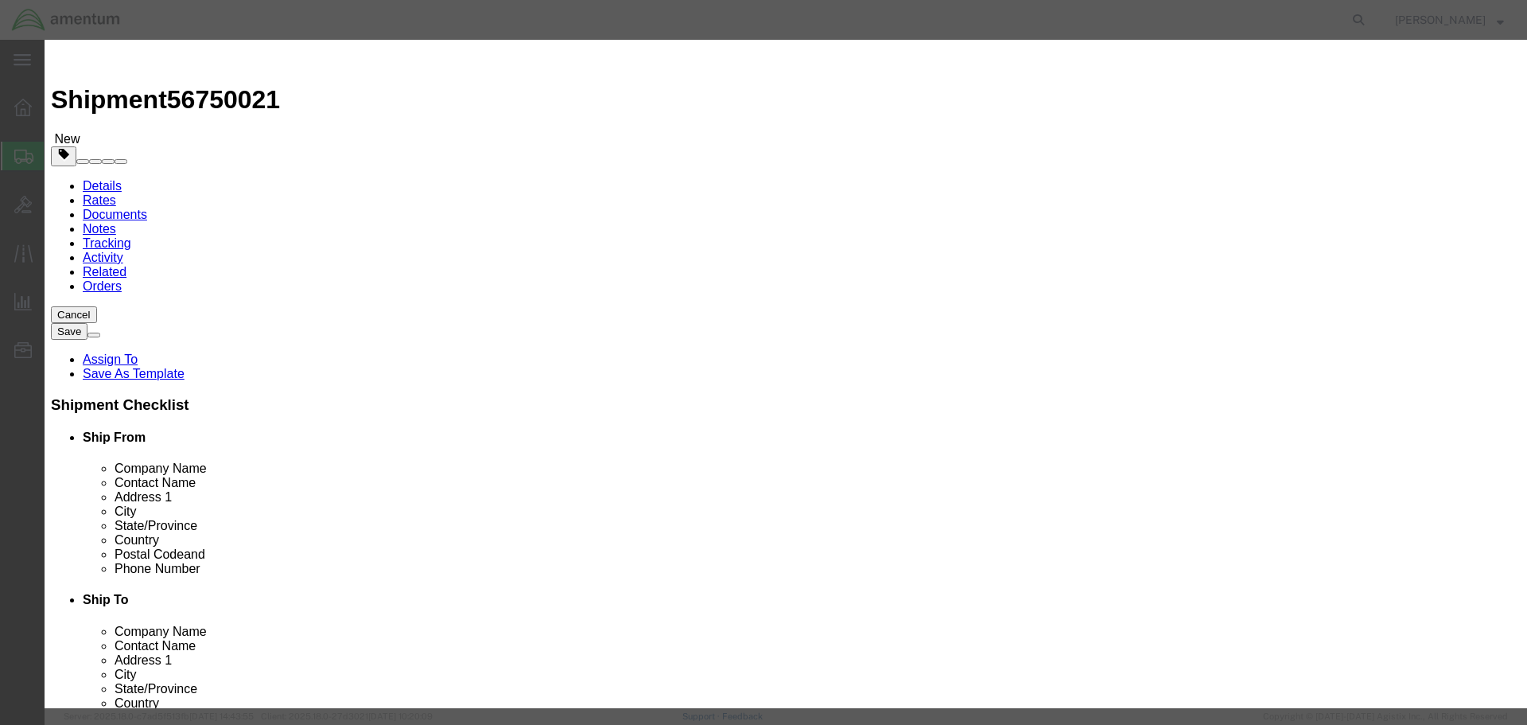
click input "text"
paste input "Wheel for NDI"
type input "Wheel for NDI"
click input "0"
type input "1"
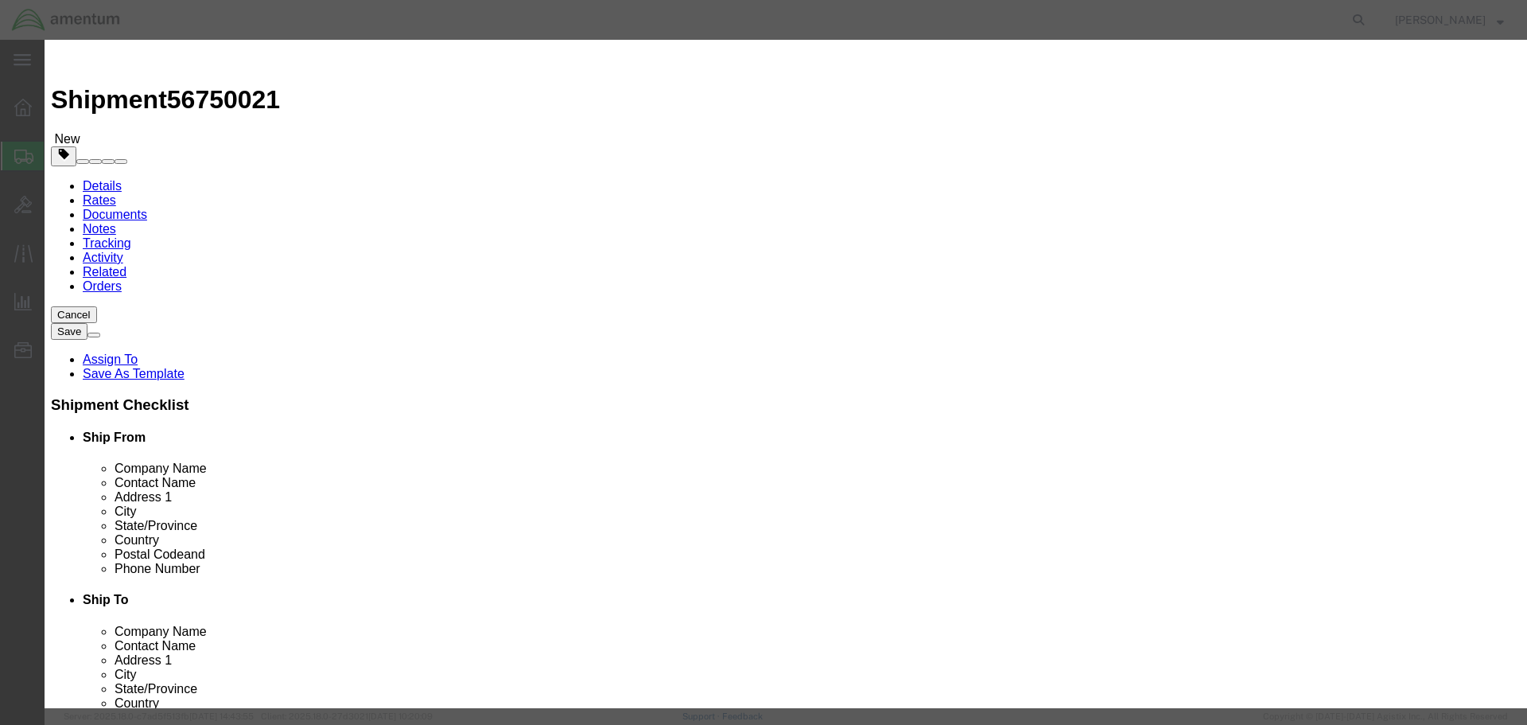
click input "text"
type input "2000"
click button "Save & Close"
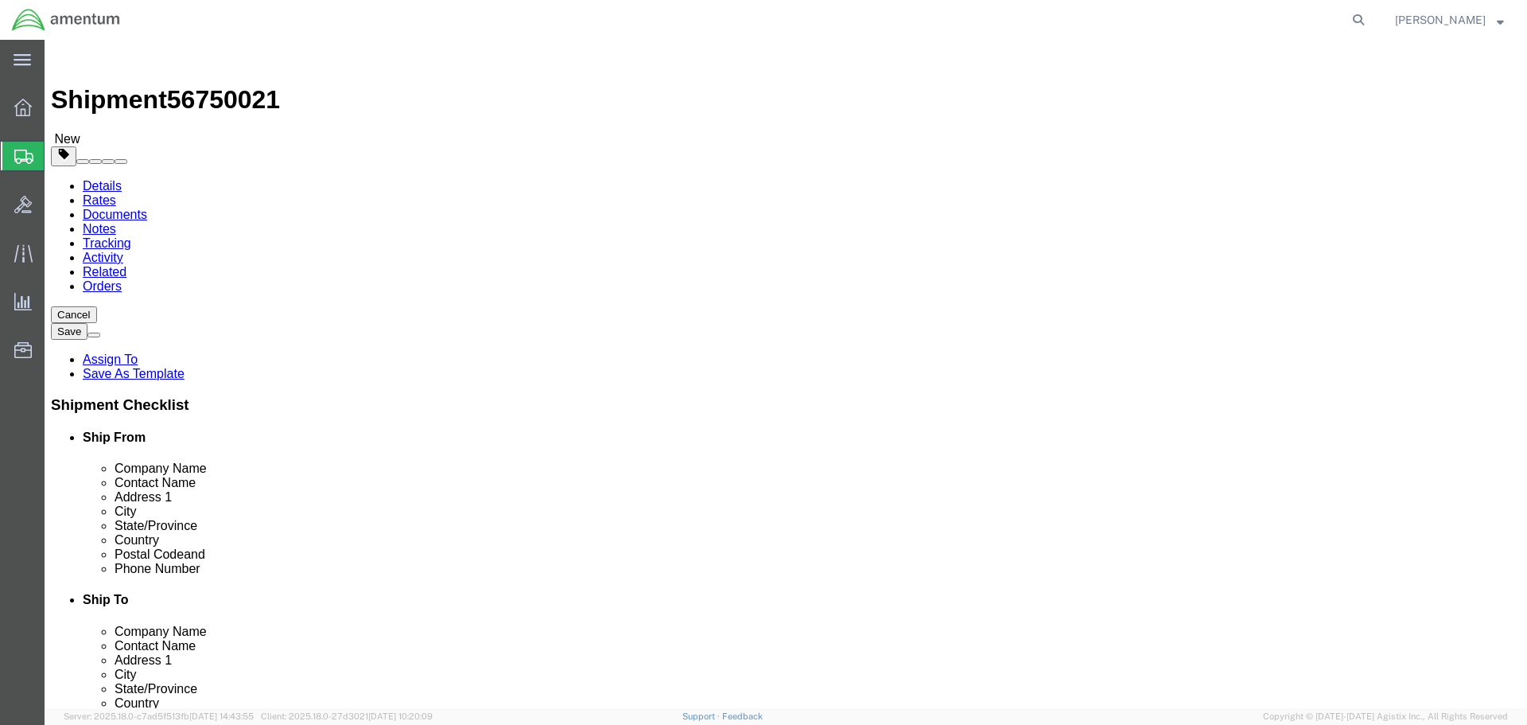
click button "Rate Shipment"
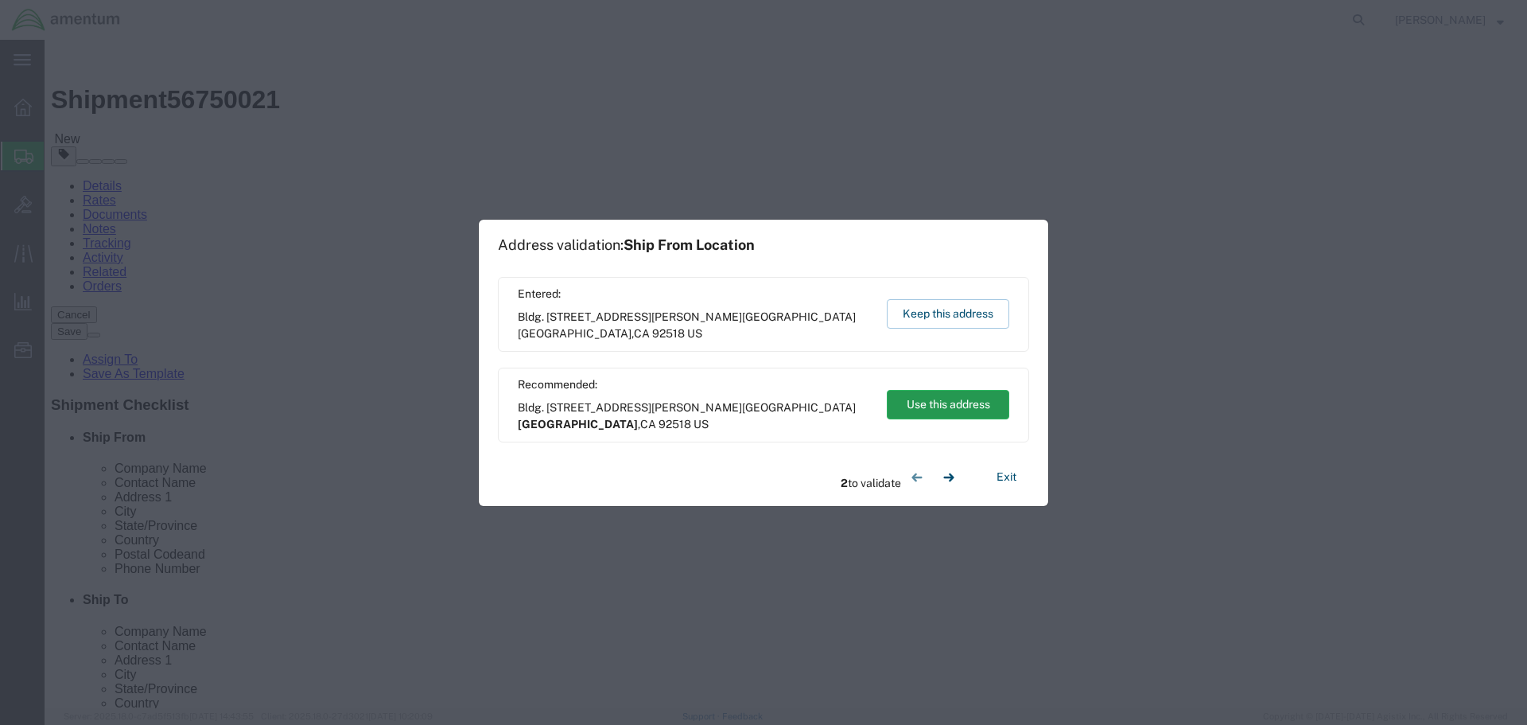
click at [950, 401] on button "Use this address" at bounding box center [948, 404] width 123 height 29
